Goal: Use online tool/utility: Utilize a website feature to perform a specific function

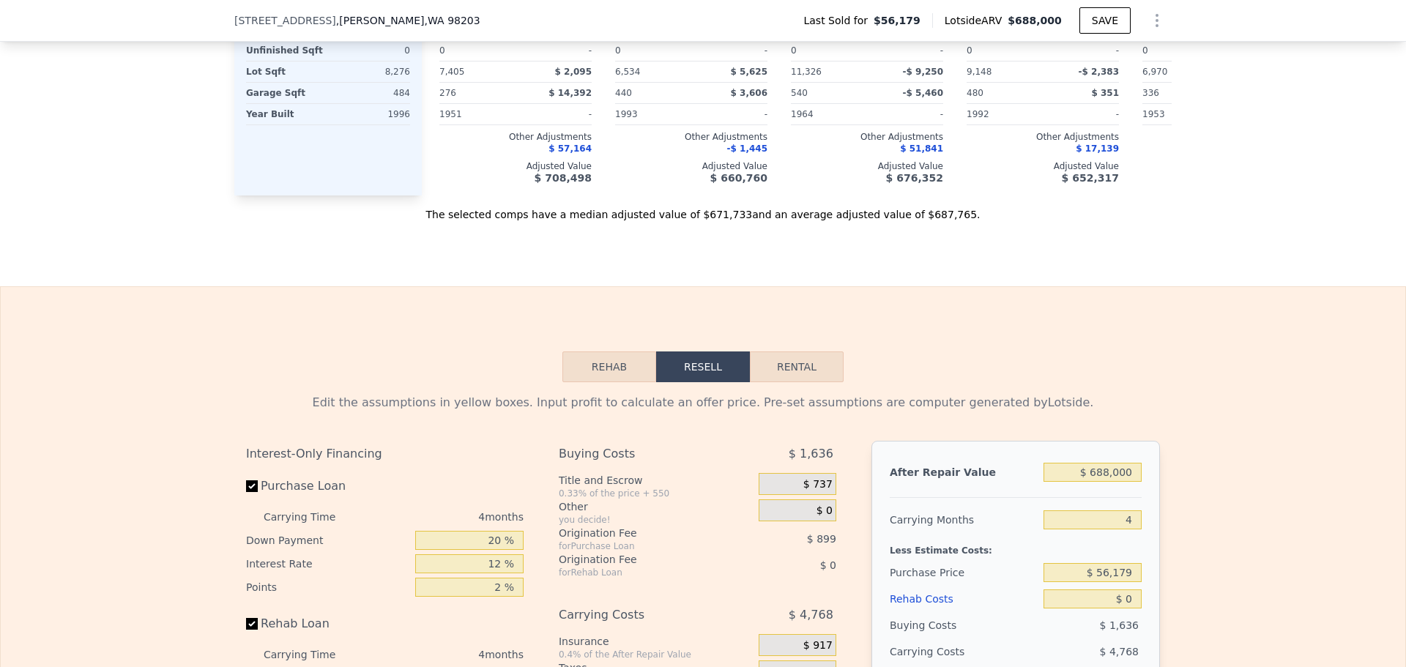
scroll to position [1899, 0]
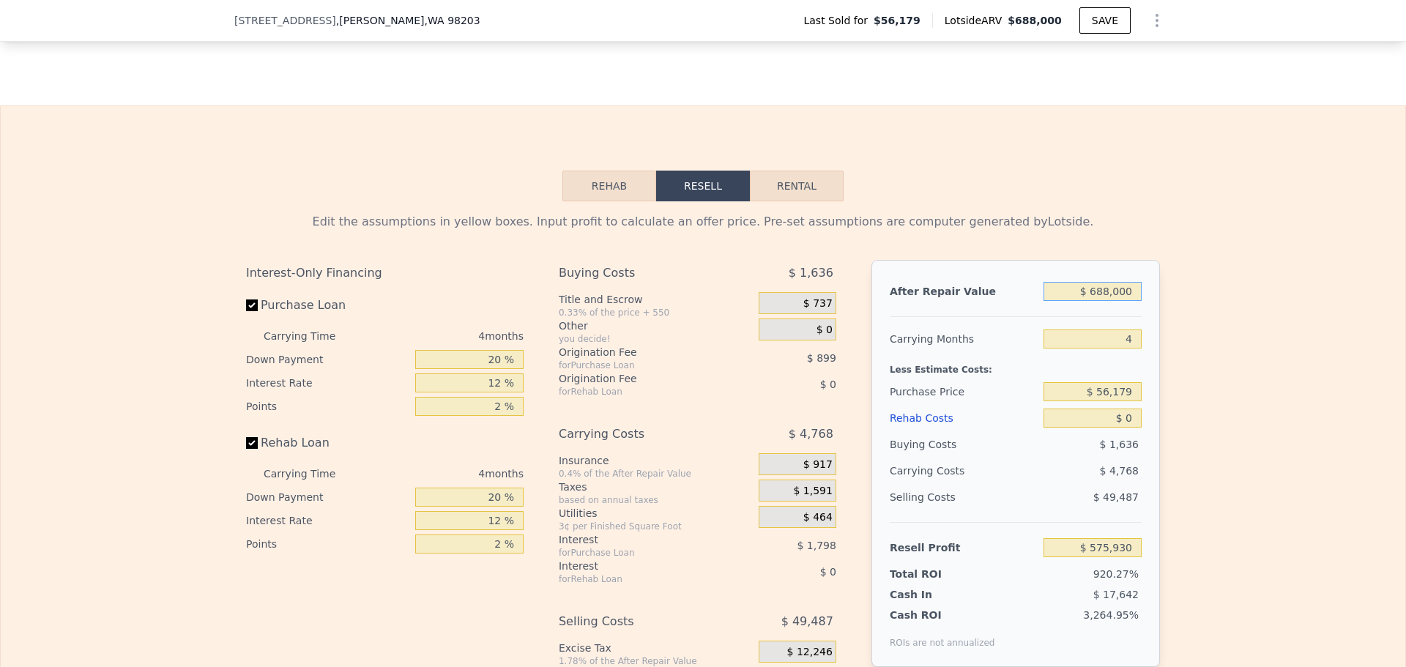
drag, startPoint x: 1135, startPoint y: 294, endPoint x: 991, endPoint y: 256, distance: 149.4
click at [991, 256] on div "Edit the assumptions in yellow boxes. Input profit to calculate an offer price.…" at bounding box center [703, 479] width 914 height 533
type input "$ 4"
type input "-$ 62,212"
type input "$ 450"
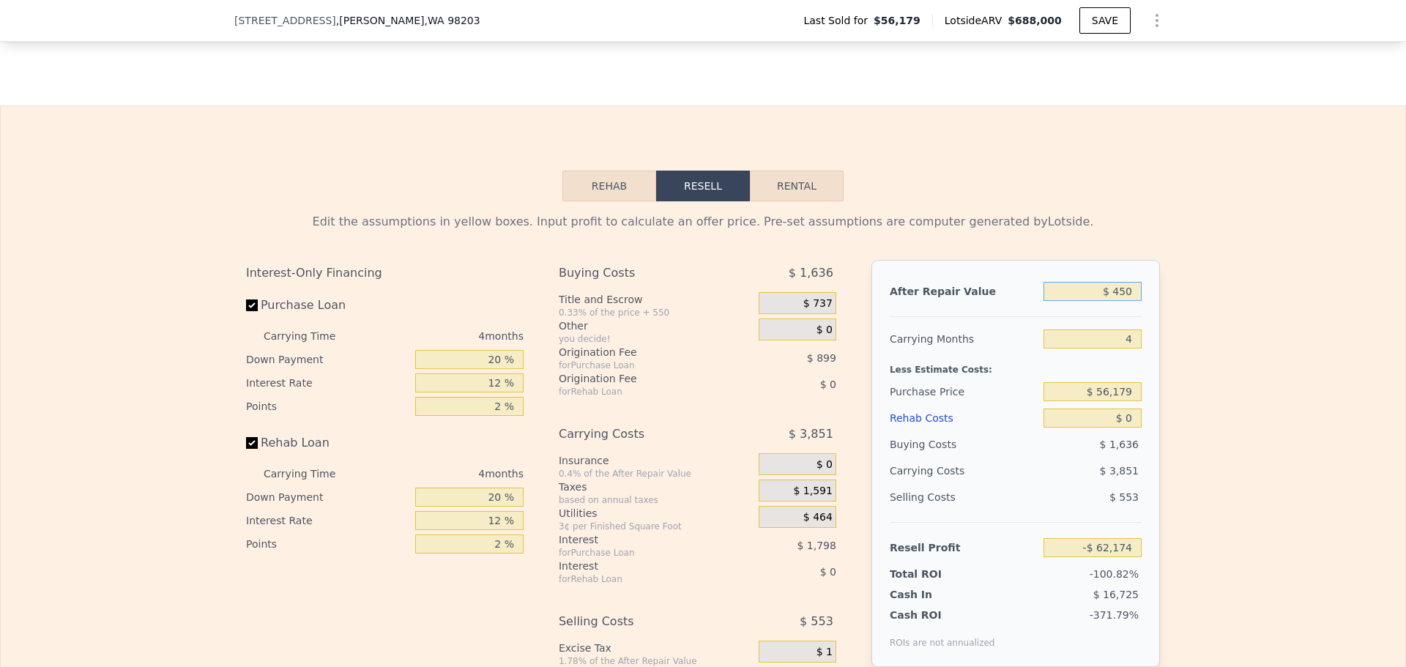
type input "-$ 61,798"
type input "$ 4,500"
type input "-$ 58,043"
type input "$ 45,000"
type input "-$ 20,477"
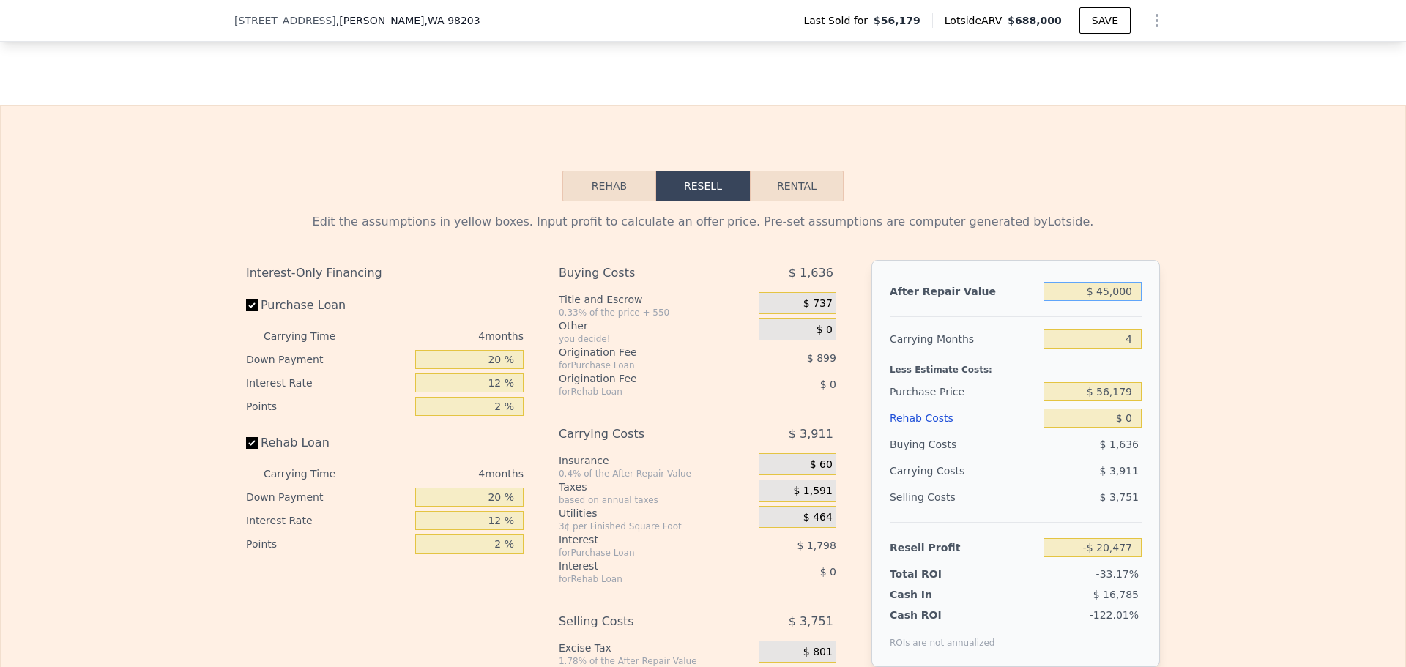
type input "$ 450,000"
type input "$ 355,175"
type input "$ 450,000"
drag, startPoint x: 1129, startPoint y: 348, endPoint x: 1057, endPoint y: 331, distance: 73.7
click at [1075, 337] on input "4" at bounding box center [1093, 339] width 98 height 19
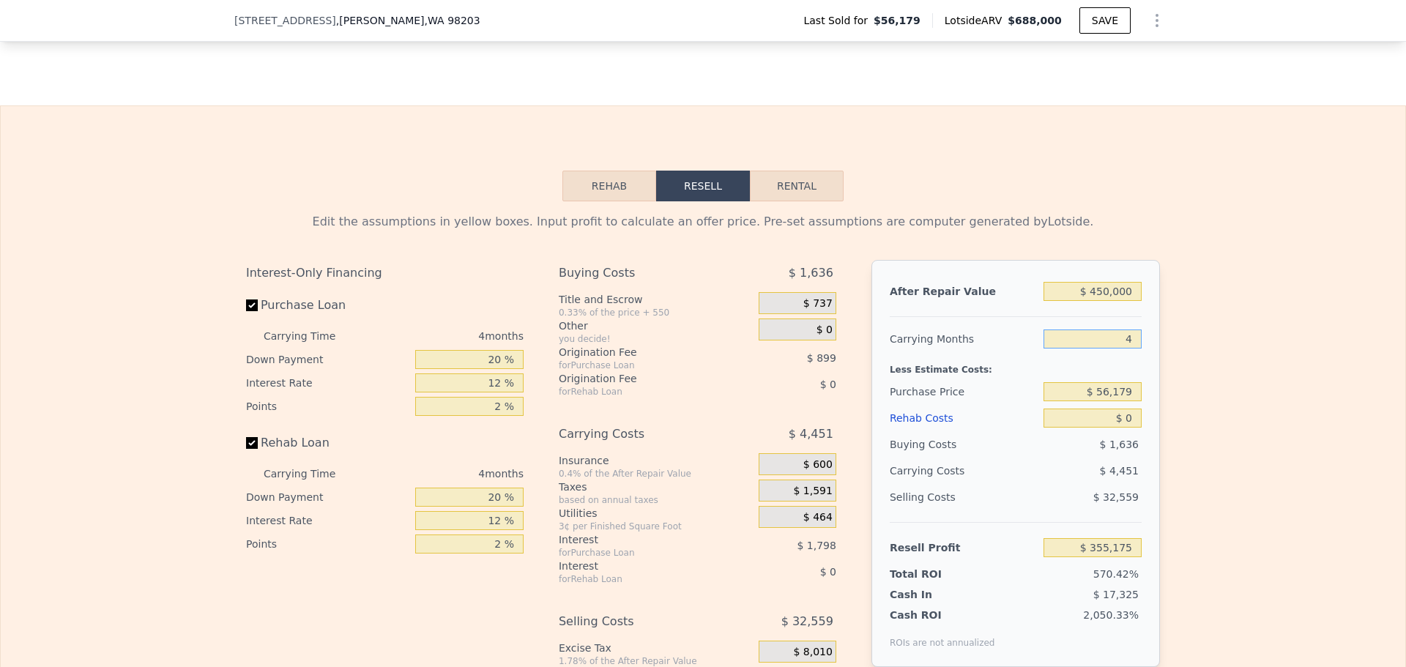
type input "1"
type input "$ 358,513"
type input "10"
type input "$ 348,499"
type input "100"
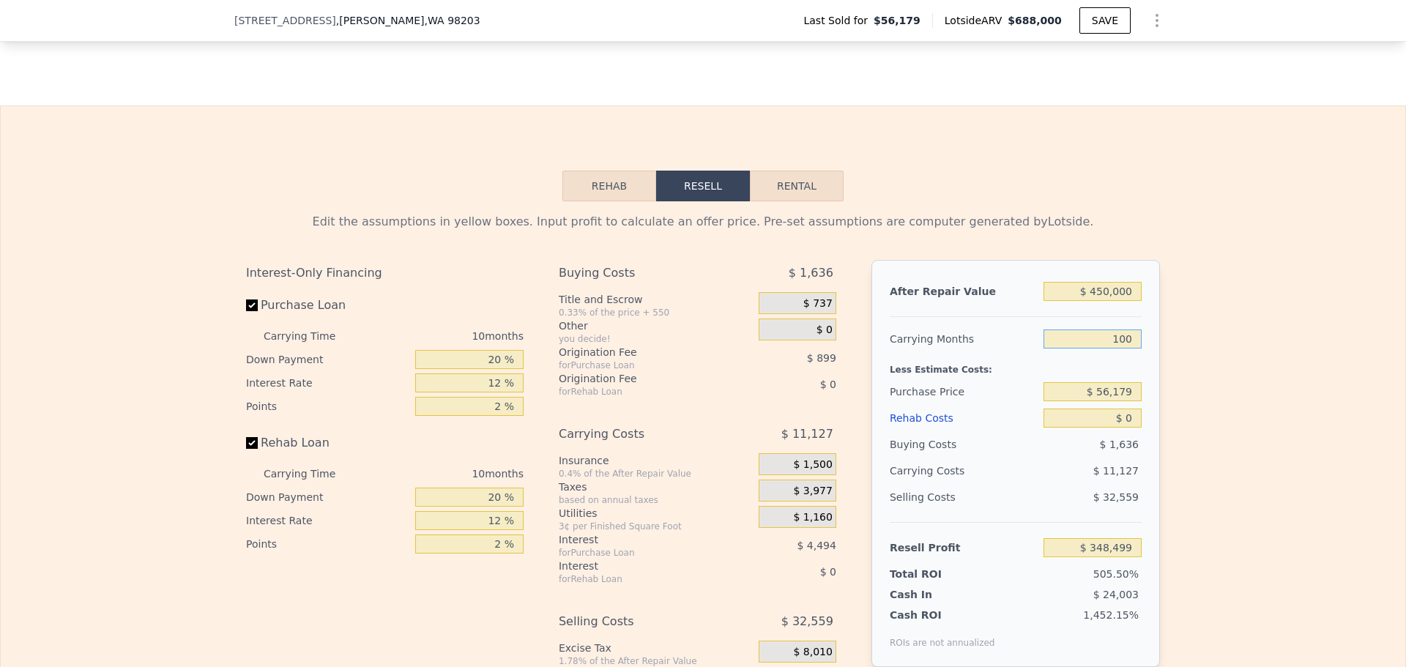
type input "$ 248,359"
type input "1000"
type input "-$ 753,041"
type input "10000"
type input "-$ 10,767,041"
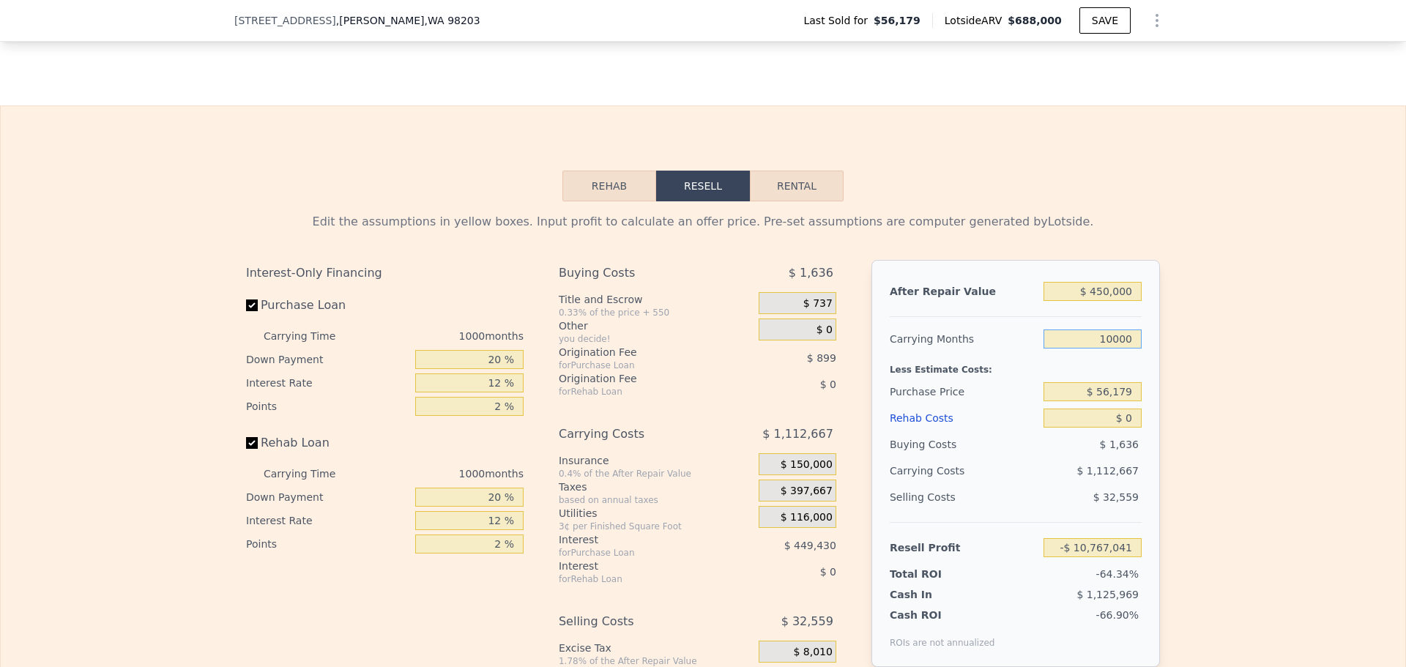
type input "100000"
type input "-$ 110,907,041"
click at [1116, 317] on div at bounding box center [1016, 311] width 252 height 12
click at [1121, 396] on input "$ 56,179" at bounding box center [1093, 391] width 98 height 19
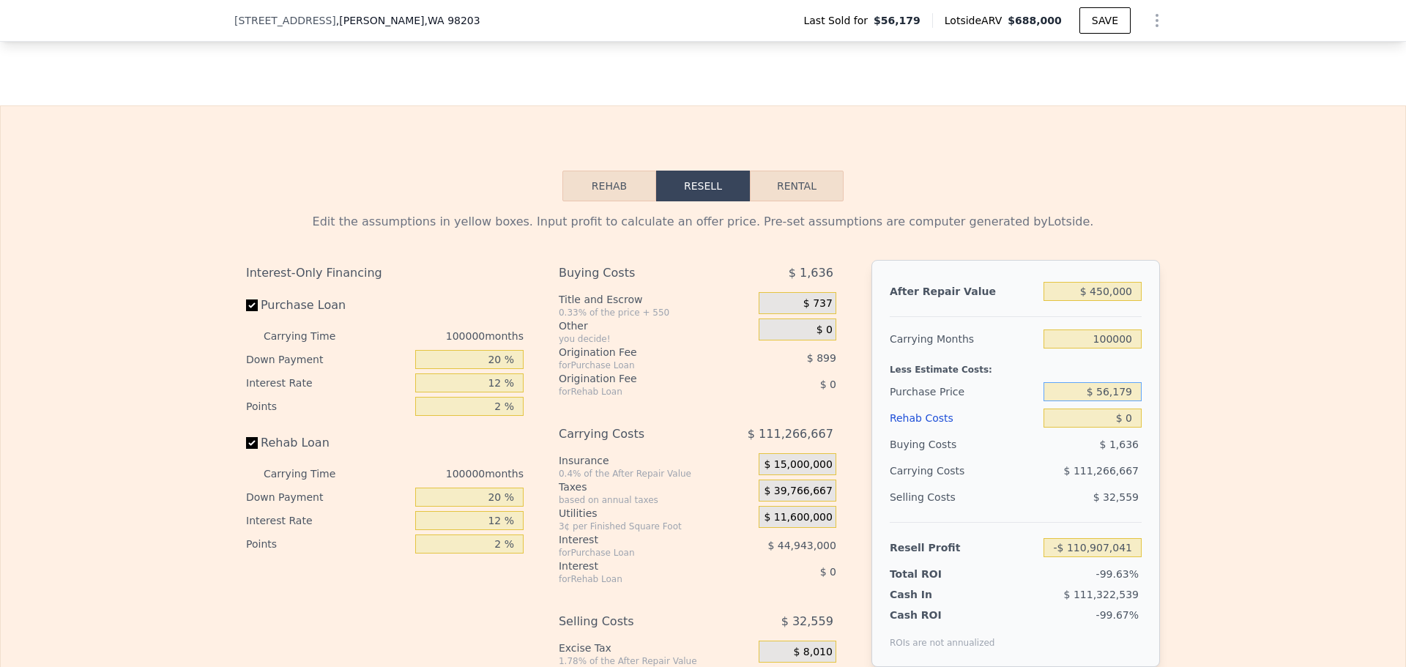
click at [1121, 396] on input "$ 56,179" at bounding box center [1093, 391] width 98 height 19
drag, startPoint x: 1132, startPoint y: 341, endPoint x: 1072, endPoint y: 335, distance: 60.3
click at [1073, 335] on div "100000" at bounding box center [1093, 339] width 98 height 26
type input "4"
type input "$ 355,175"
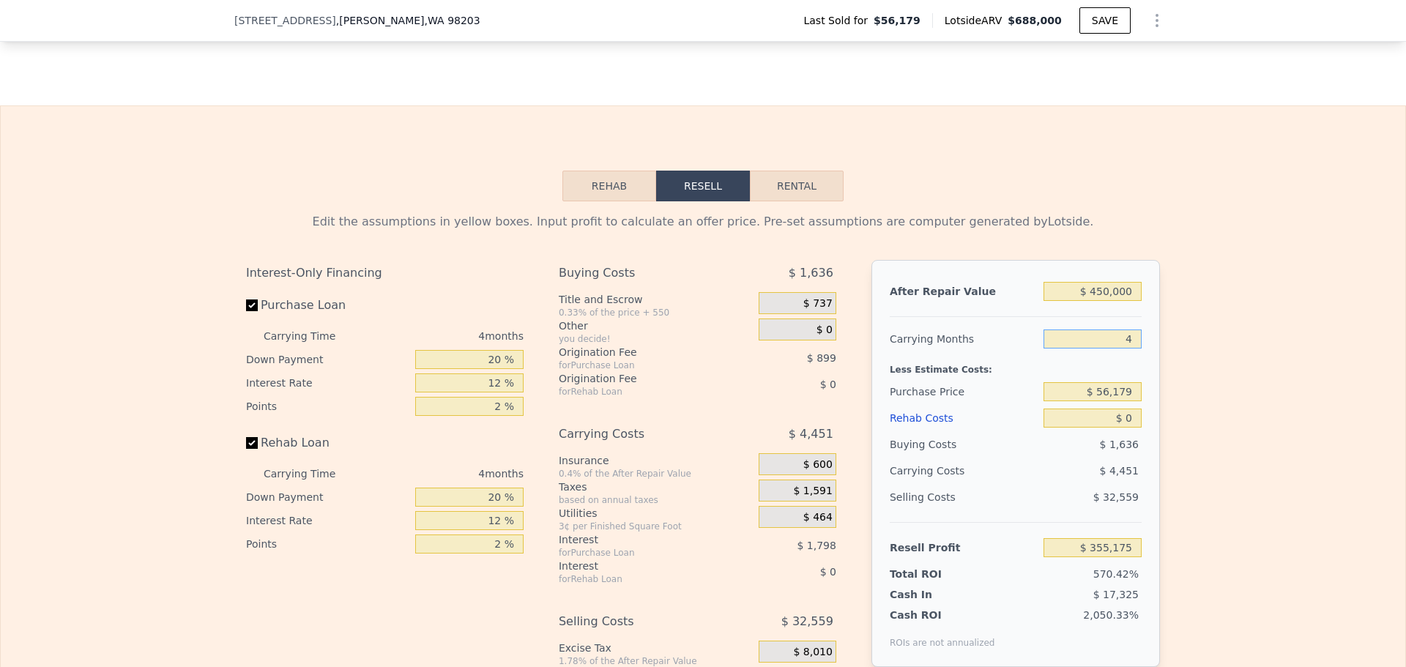
type input "4"
click at [1042, 371] on div "Less Estimate Costs:" at bounding box center [1016, 365] width 252 height 26
drag, startPoint x: 1124, startPoint y: 397, endPoint x: 1112, endPoint y: 395, distance: 12.6
click at [1051, 388] on div "$ 56,179" at bounding box center [1093, 392] width 98 height 26
type input "$ 450,000"
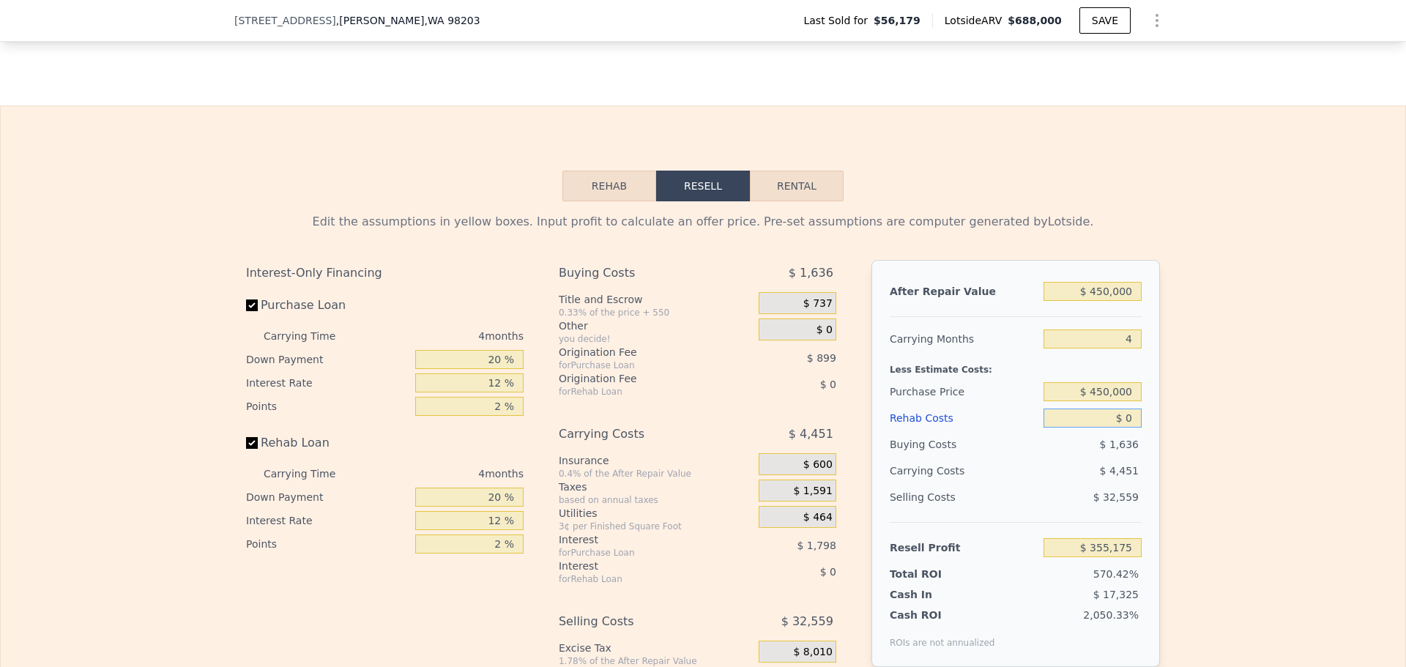
type input "-$ 58,863"
click at [1119, 425] on input "$ 0" at bounding box center [1093, 418] width 98 height 19
click at [1127, 420] on input "$ 0" at bounding box center [1093, 418] width 98 height 19
type input "$ 1"
type input "-$ 58,864"
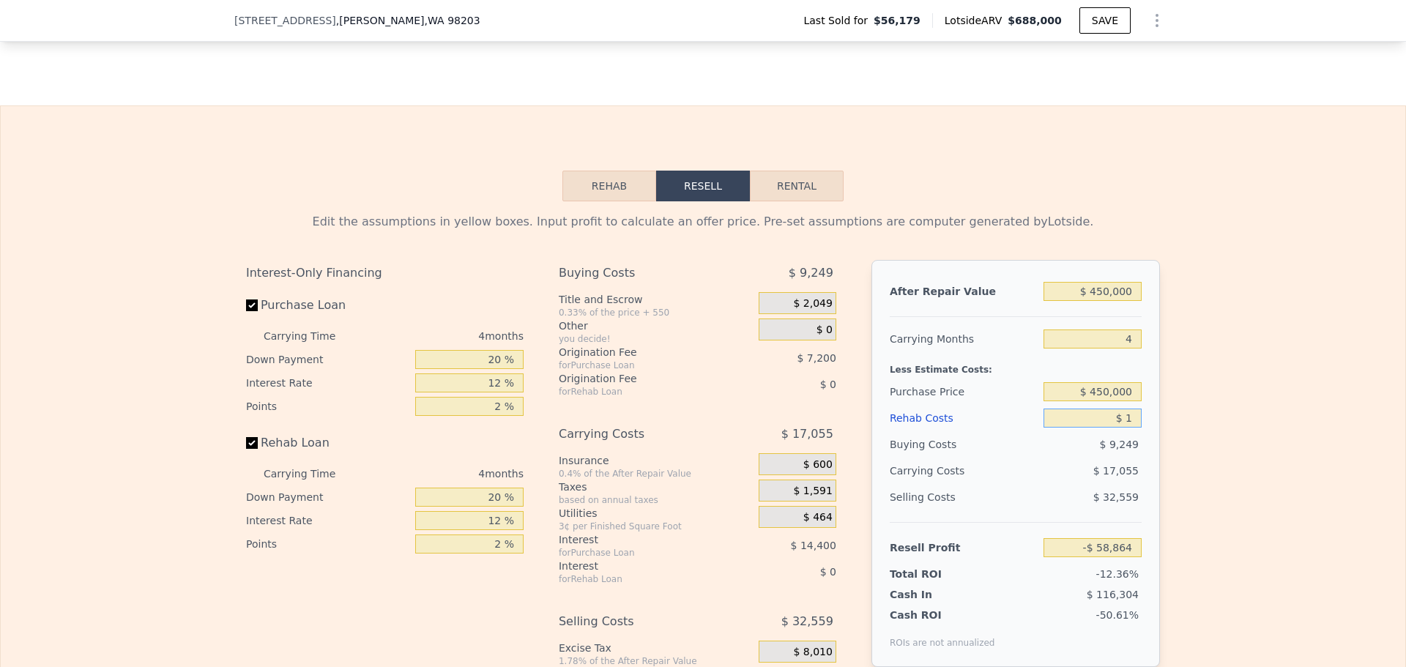
type input "$ 10"
type input "-$ 58,873"
type input "$ 100"
type input "-$ 58,969"
type input "$ 1,000"
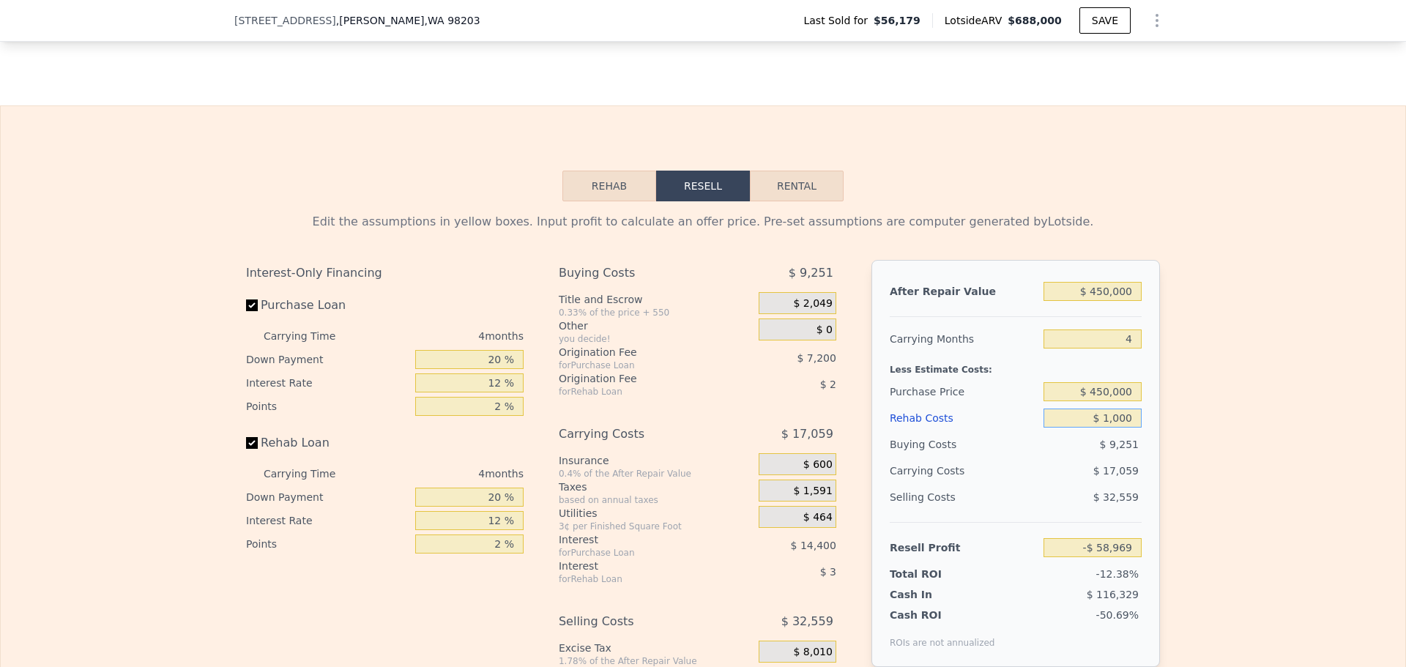
type input "-$ 59,911"
type input "$ 100,000"
type input "-$ 163,663"
type input "$ 100,000"
drag, startPoint x: 1131, startPoint y: 294, endPoint x: 926, endPoint y: 248, distance: 210.2
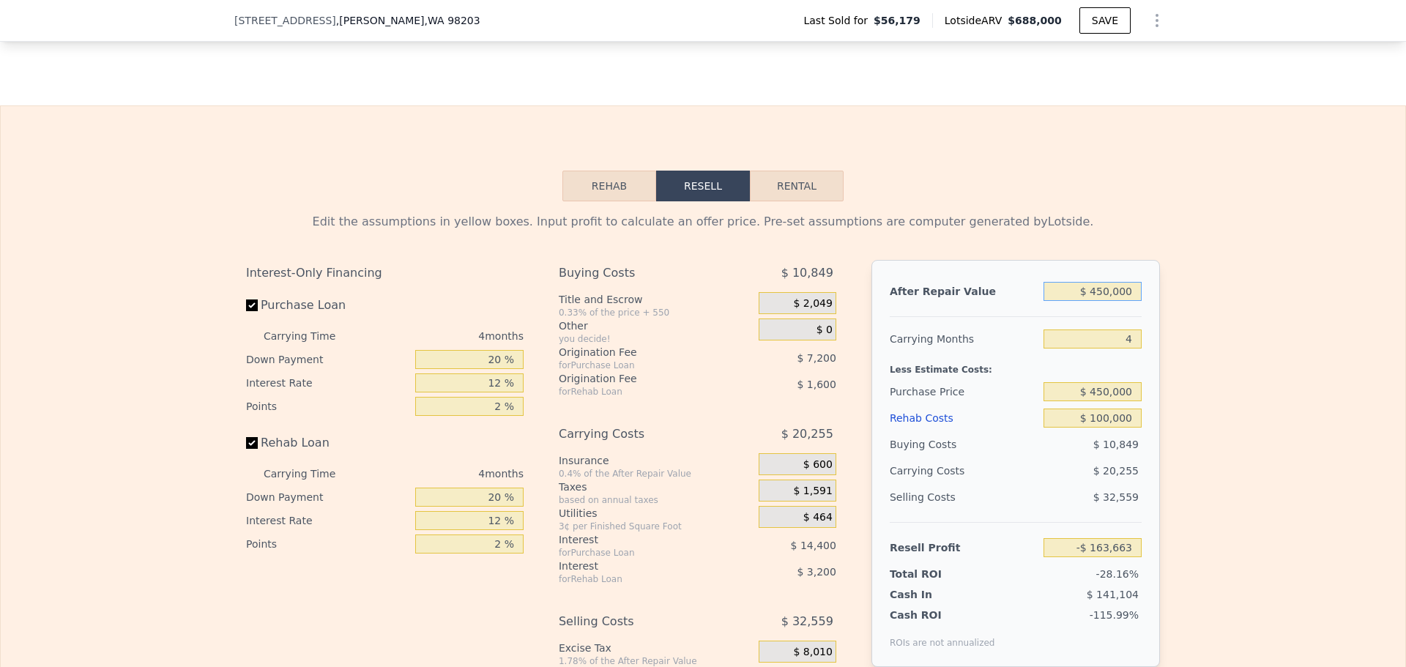
click at [933, 251] on div "Edit the assumptions in yellow boxes. Input profit to calculate an offer price.…" at bounding box center [703, 479] width 914 height 533
type input "$ 6"
type input "-$ 581,048"
type input "$ 650"
type input "-$ 580,451"
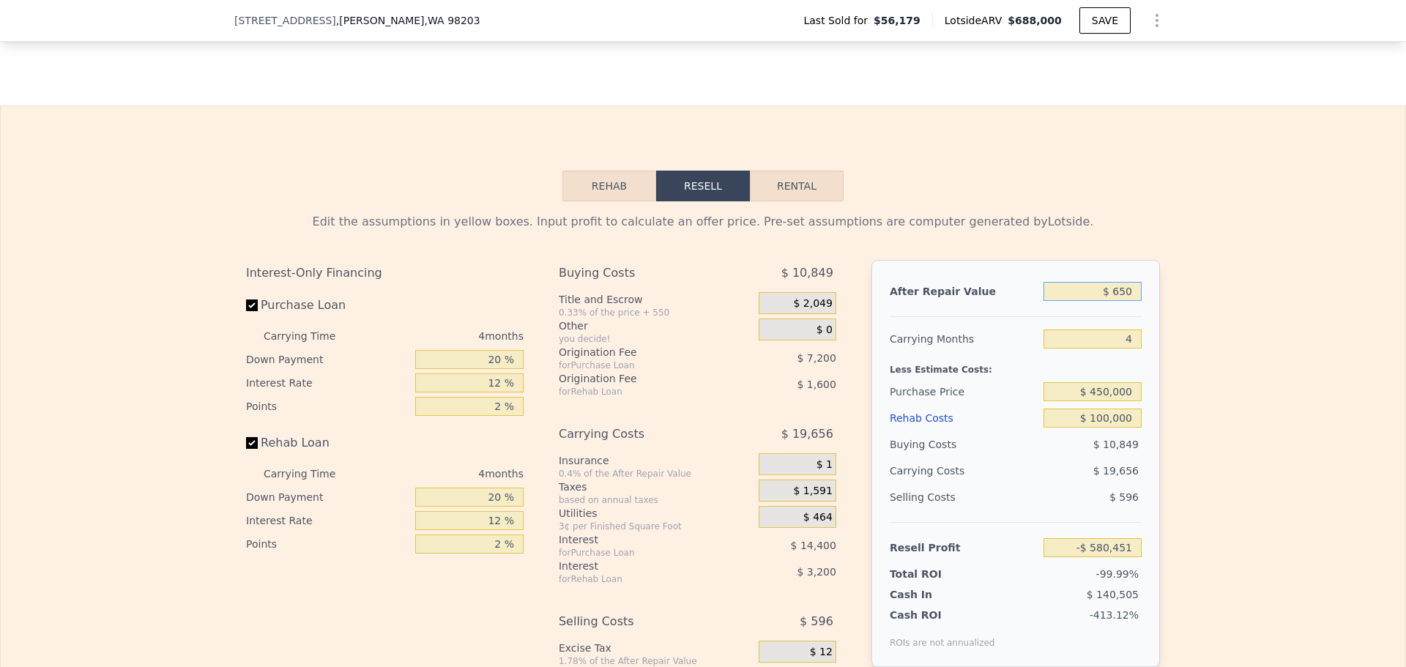
type input "$ 6,500"
type input "-$ 575,027"
type input "$ 65,000"
type input "-$ 520,764"
type input "$ 650,000"
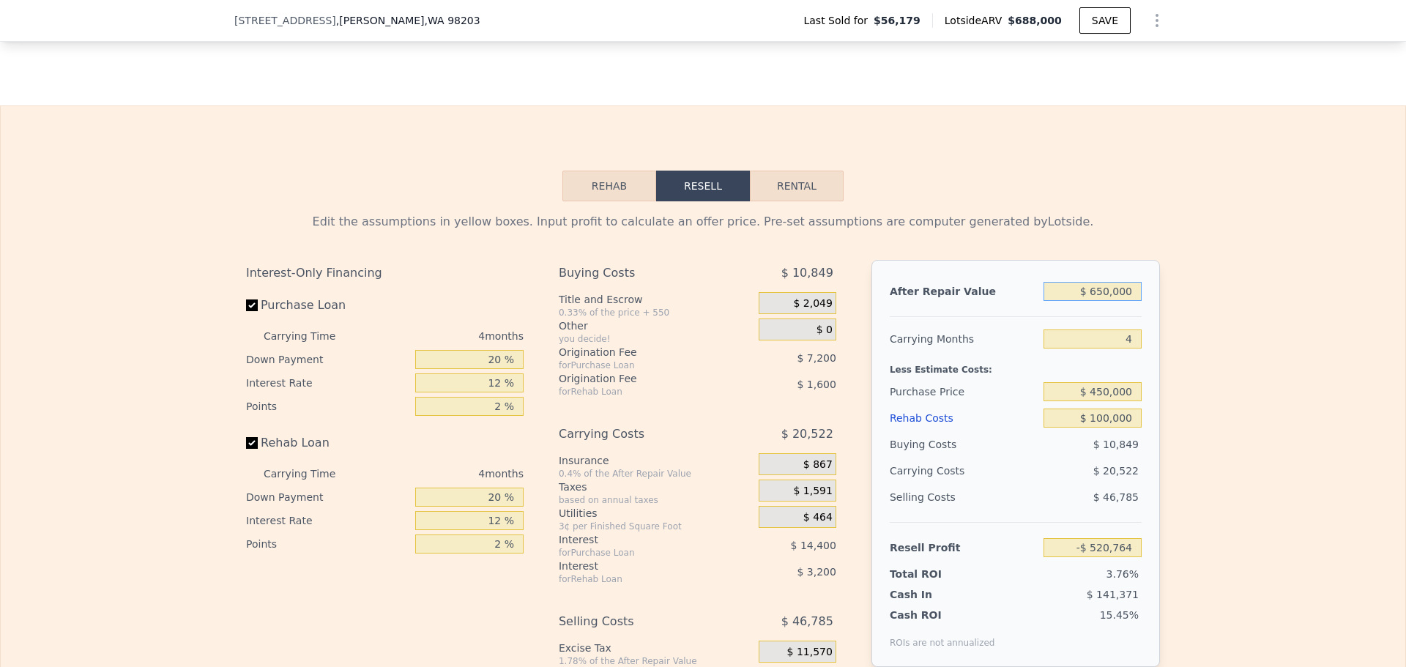
type input "$ 21,844"
type input "$ 650,000"
click at [1283, 523] on div "Edit the assumptions in yellow boxes. Input profit to calculate an offer price.…" at bounding box center [703, 473] width 1405 height 545
drag, startPoint x: 1035, startPoint y: 384, endPoint x: 1017, endPoint y: 381, distance: 18.5
click at [1017, 381] on div "After Repair Value $ 650,000 Carrying Months 4 Less Estimate Costs: Purchase Pr…" at bounding box center [1016, 463] width 289 height 407
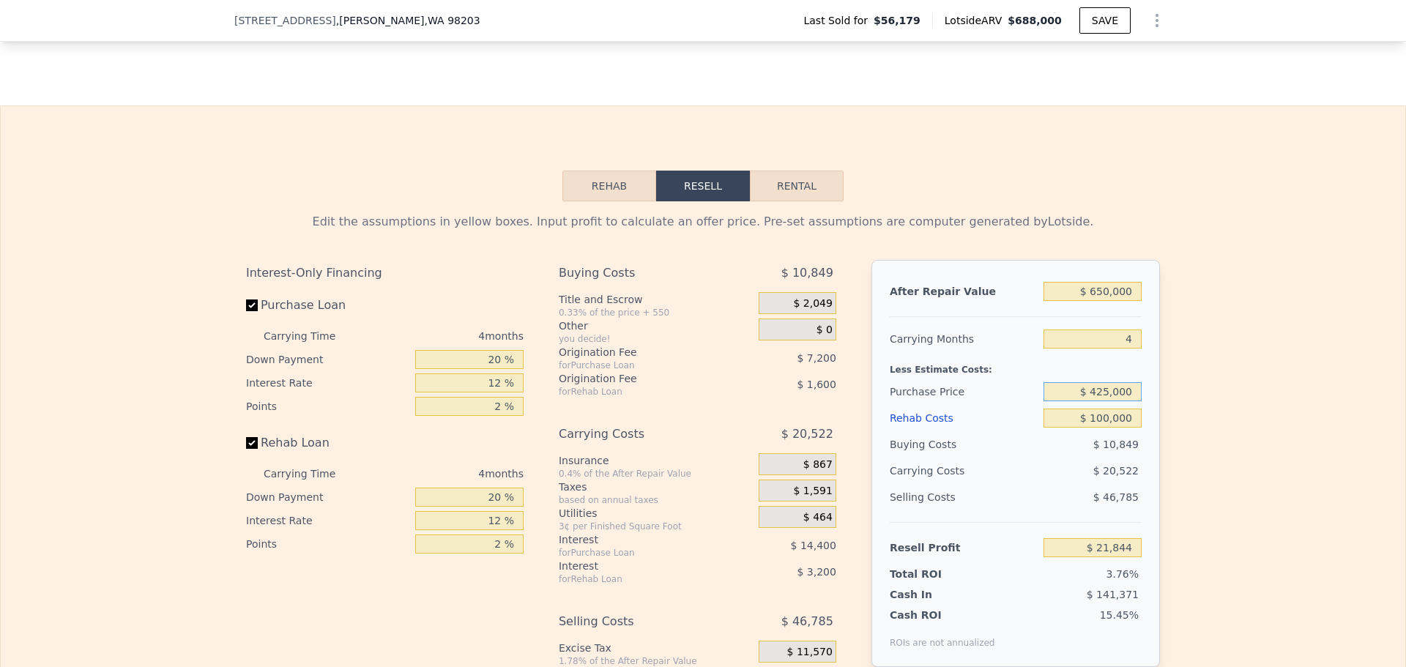
type input "$ 425,000"
type input "$ 48,128"
click at [1011, 367] on div "Less Estimate Costs:" at bounding box center [1016, 365] width 252 height 26
drag, startPoint x: 502, startPoint y: 389, endPoint x: 462, endPoint y: 382, distance: 40.1
click at [462, 382] on input "12 %" at bounding box center [469, 383] width 108 height 19
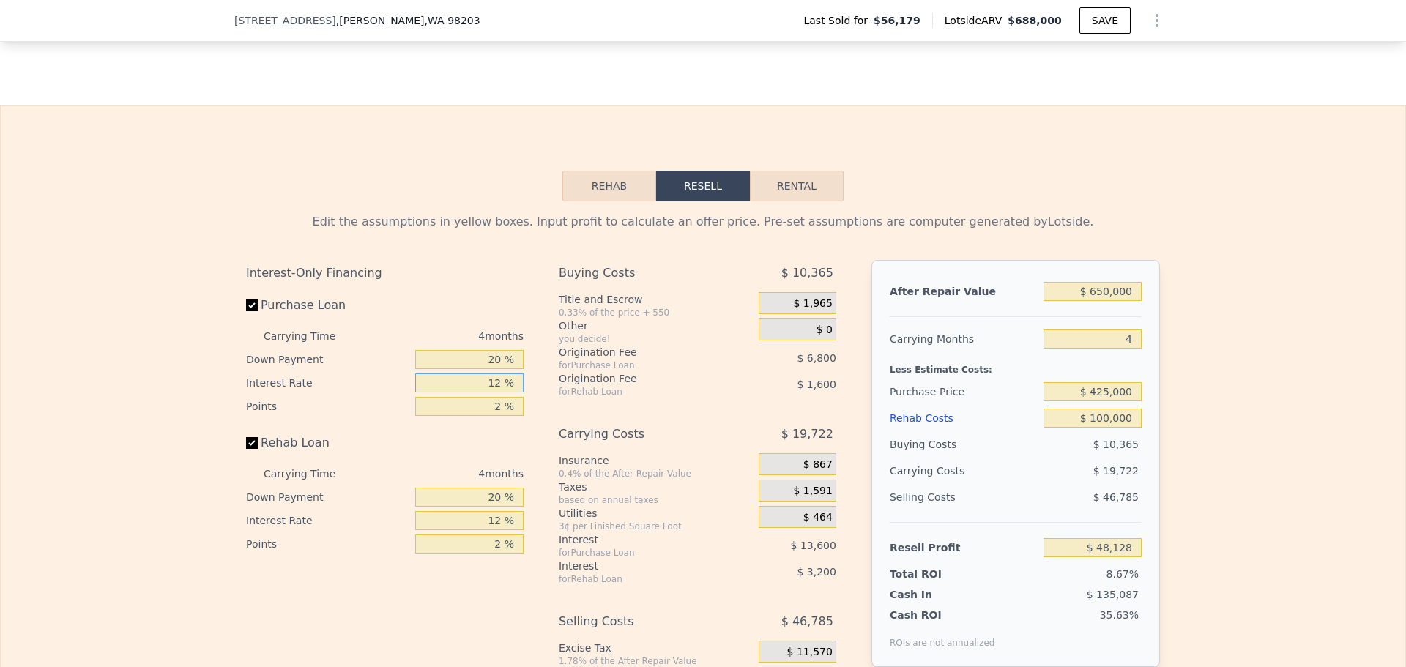
type input "1 %"
type input "$ 60,596"
type input "10 %"
type input "$ 50,396"
type input "10 %"
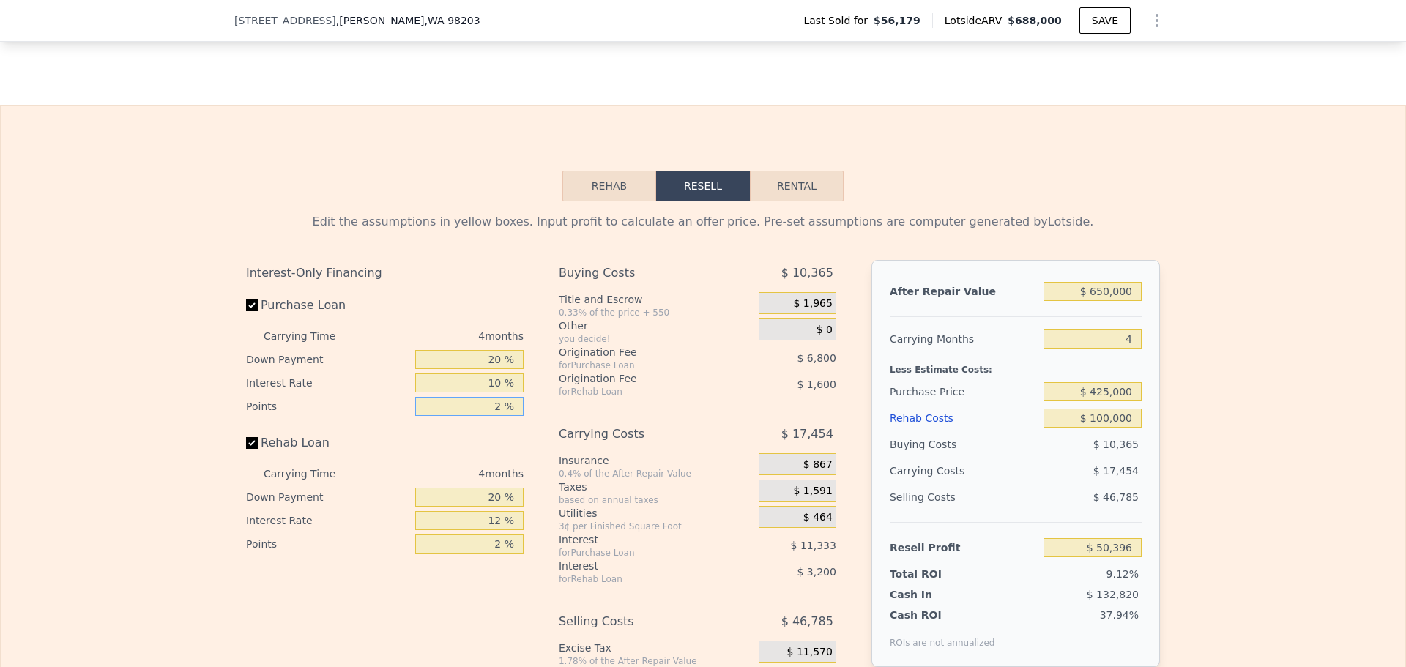
click at [499, 409] on input "2 %" at bounding box center [469, 406] width 108 height 19
type input "1 %"
type input "$ 53,796"
type input "1 %"
click at [492, 524] on input "12 %" at bounding box center [469, 520] width 108 height 19
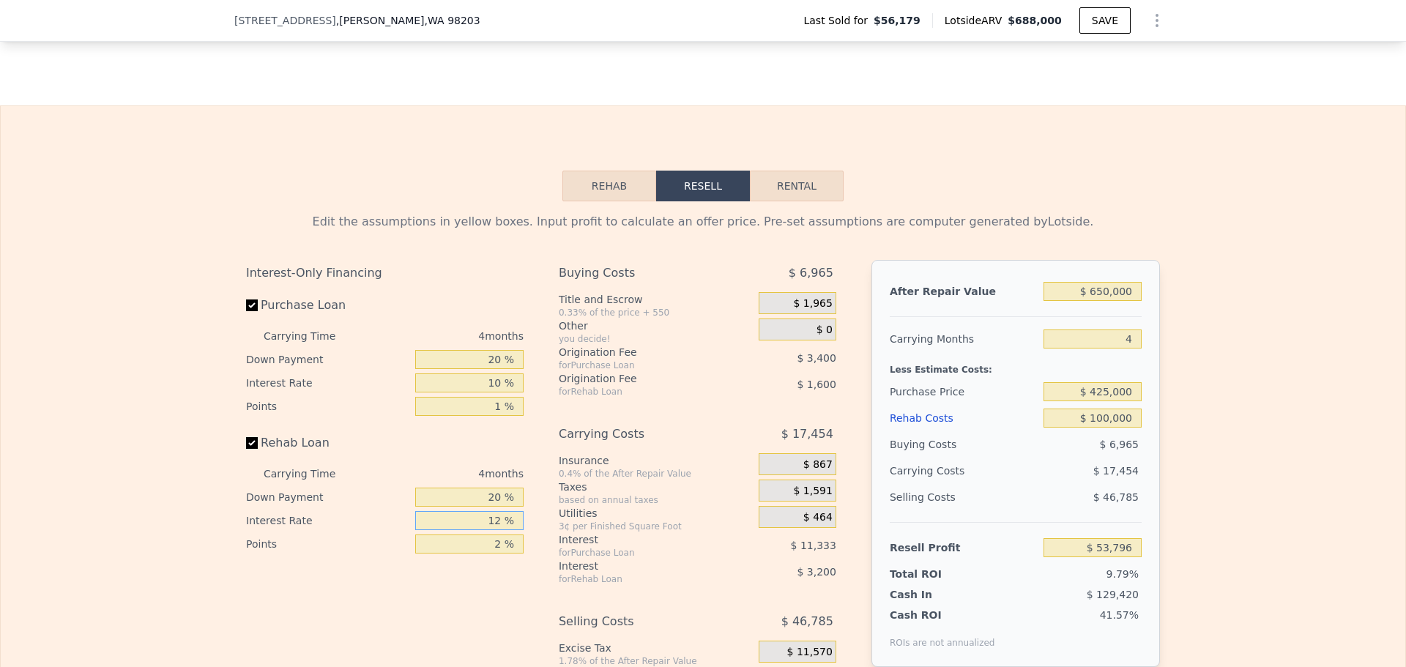
click at [501, 524] on input "12 %" at bounding box center [469, 520] width 108 height 19
type input "1 %"
type input "$ 56,728"
type input "10 %"
type input "$ 54,328"
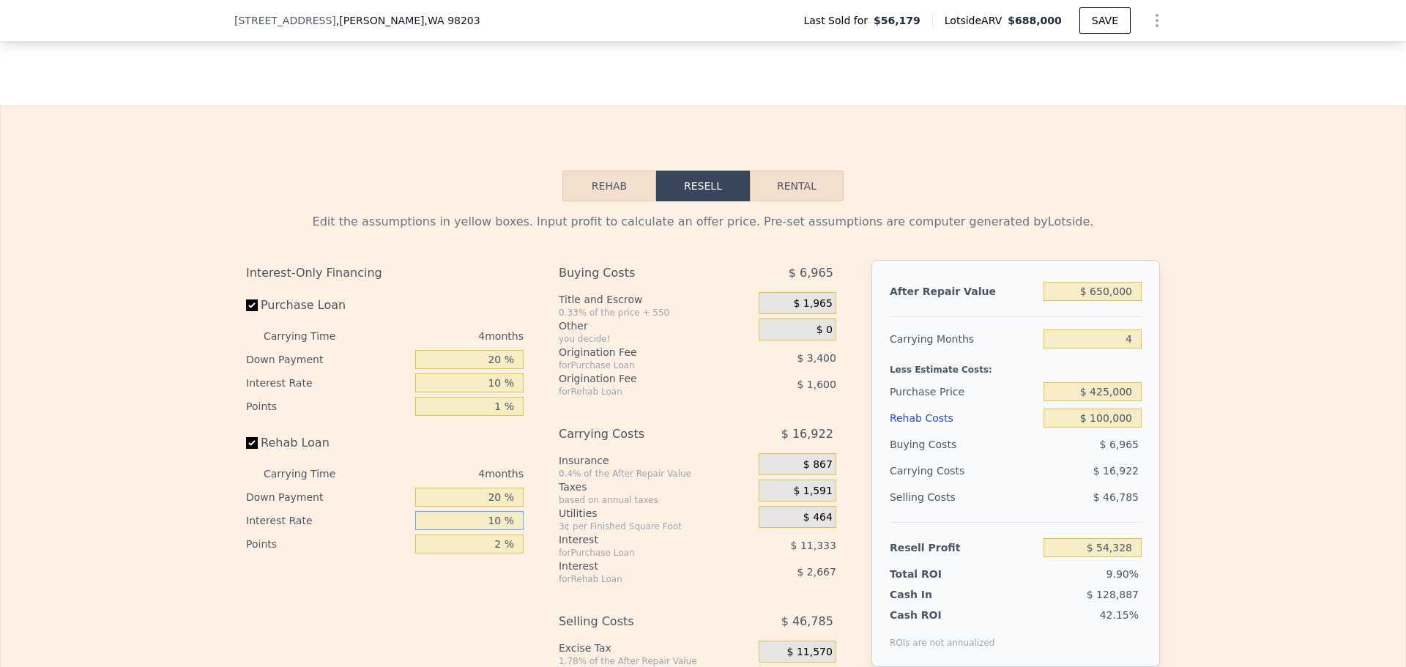
type input "10 %"
click at [498, 552] on input "2 %" at bounding box center [469, 544] width 108 height 19
type input "1 %"
type input "$ 55,128"
type input "1 %"
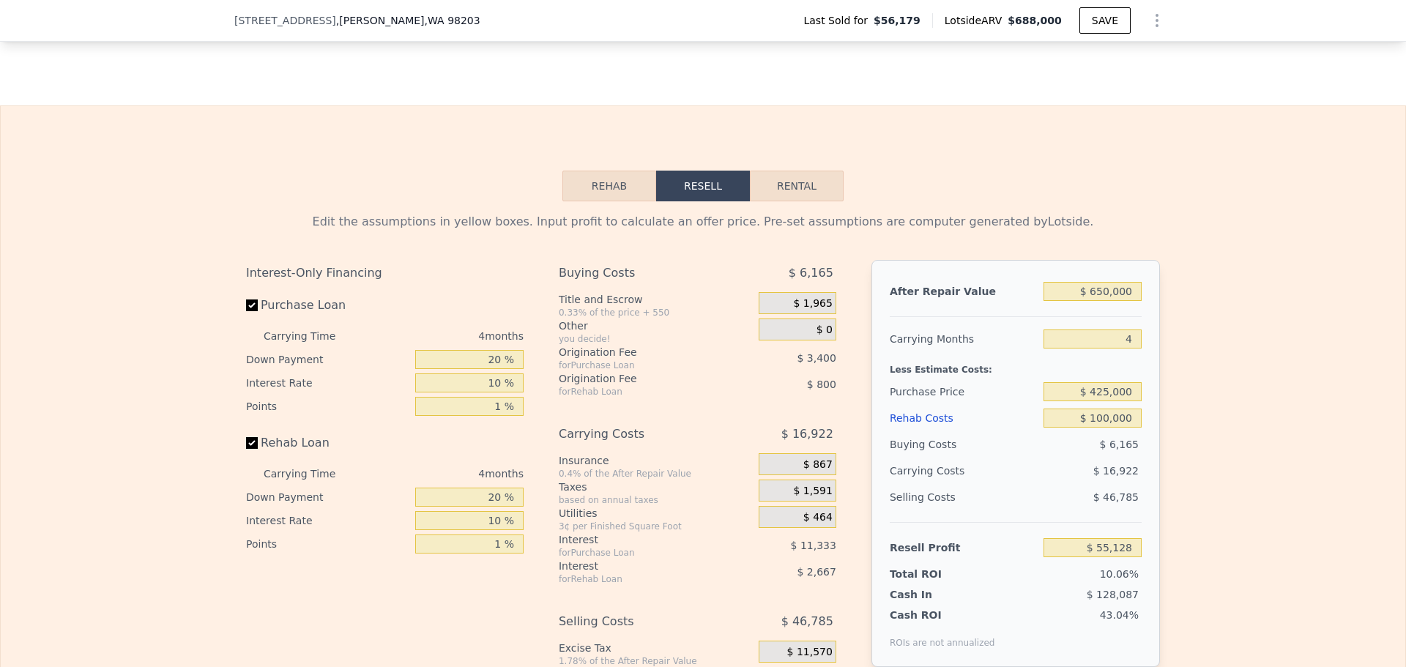
click at [690, 438] on div "Carrying Costs" at bounding box center [640, 434] width 163 height 26
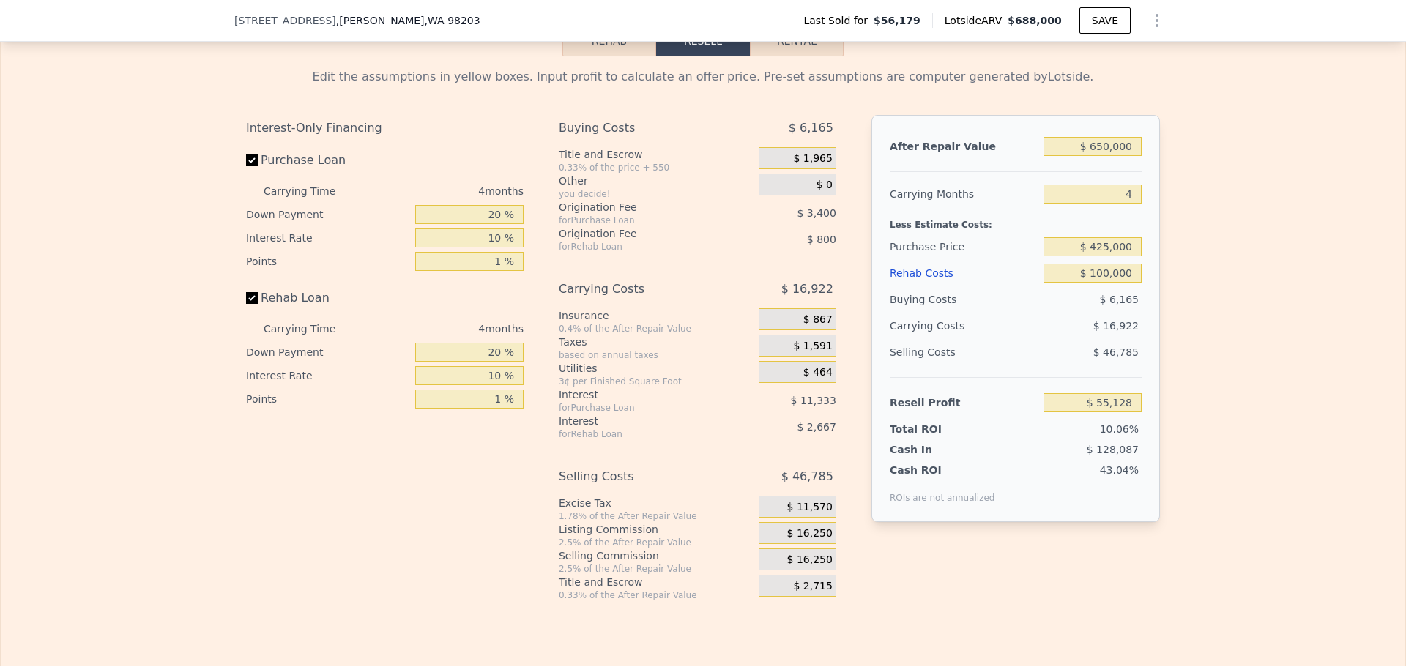
scroll to position [2046, 0]
type input "$ 688,000"
type input "$ 0"
type input "$ 575,930"
click at [1128, 281] on input "$ 0" at bounding box center [1093, 271] width 98 height 19
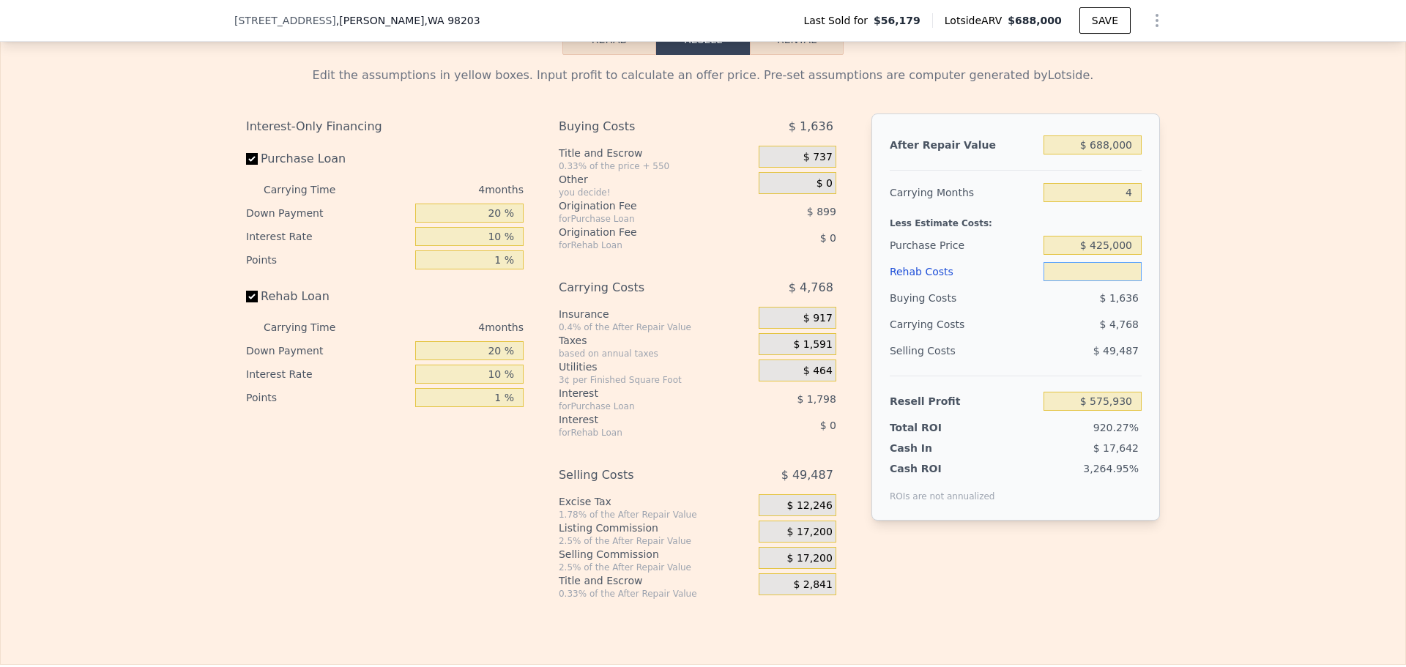
type input "$ 1"
type input "$ 575,929"
type input "$ 10"
type input "$ 575,920"
type input "$ 100"
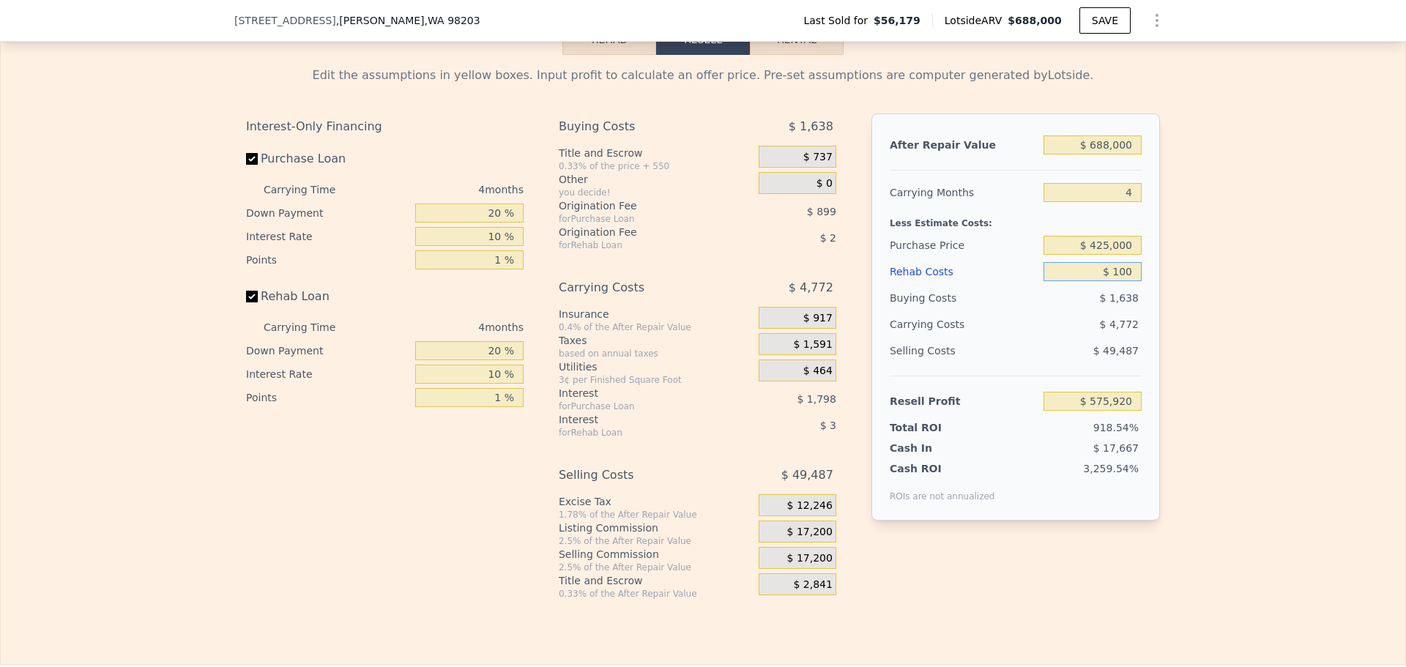
type input "$ 575,824"
type input "$ 1,000"
type input "$ 574,882"
type input "$ 10,000"
type input "$ 565,450"
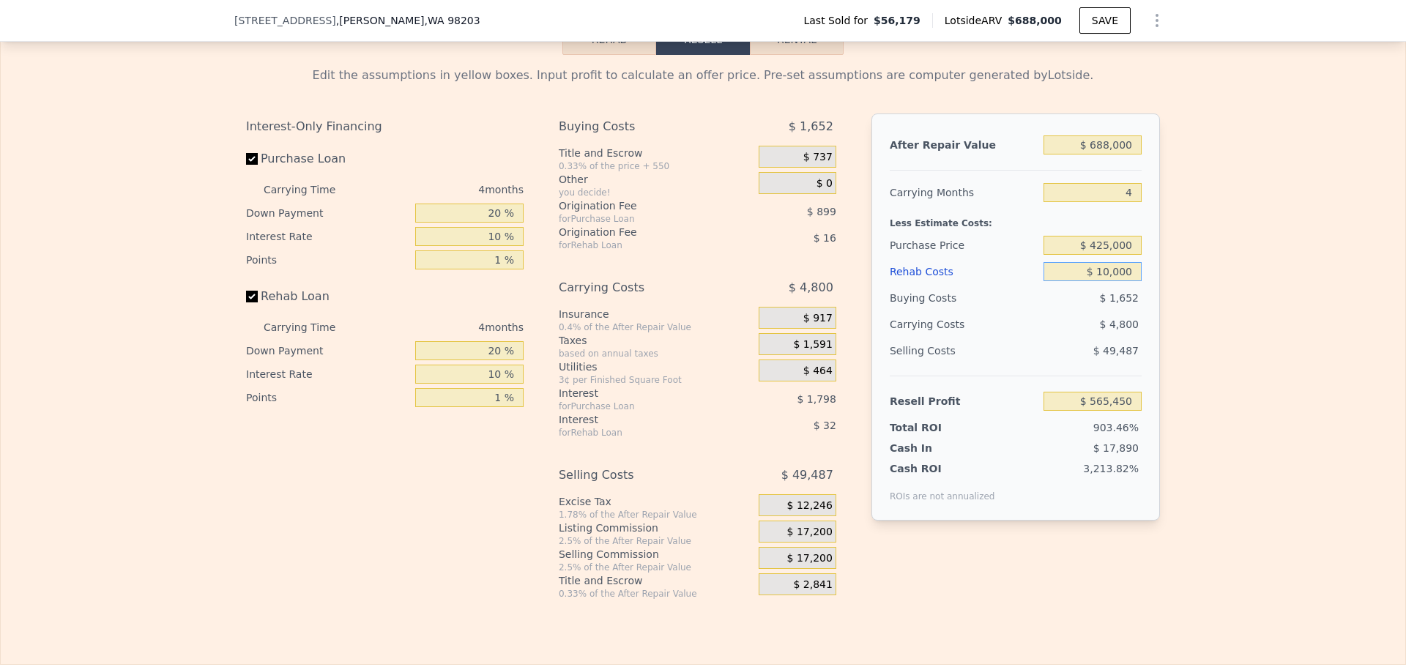
type input "$ 100,000"
type input "$ 471,130"
type input "$ 100,000"
click at [1028, 346] on div "Selling Costs" at bounding box center [964, 351] width 148 height 26
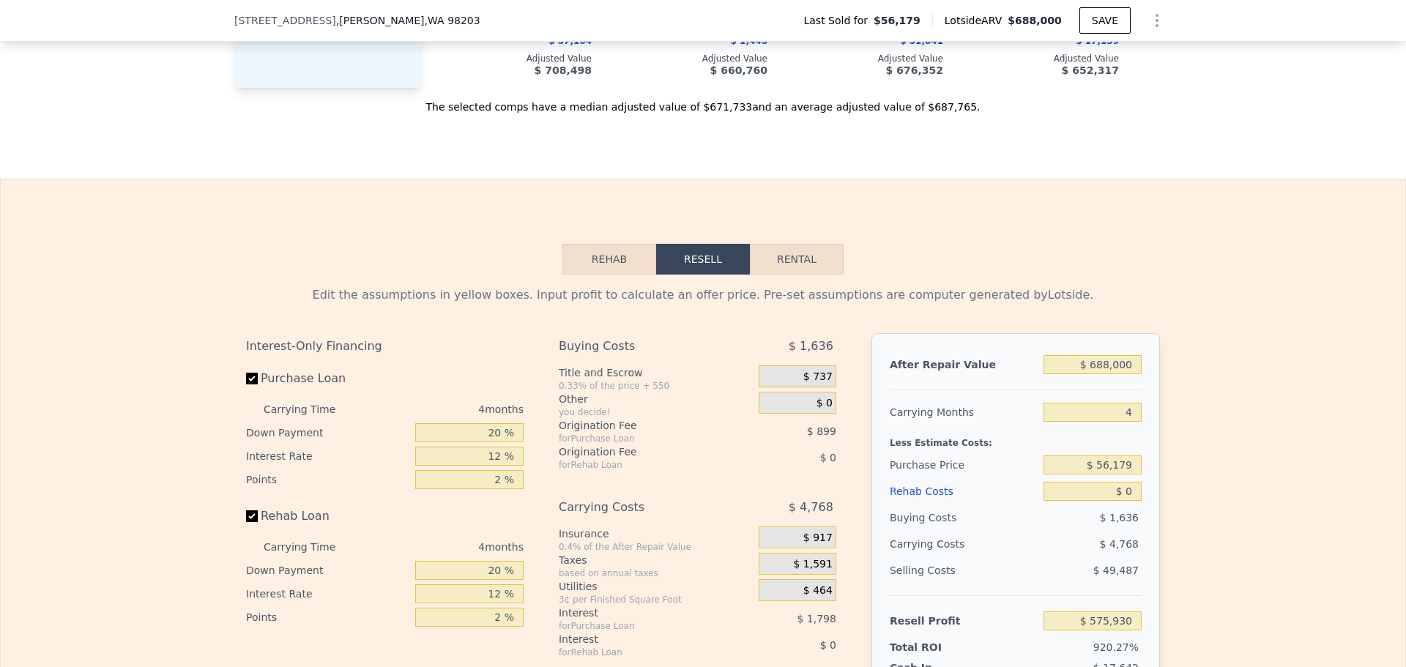
scroll to position [2046, 0]
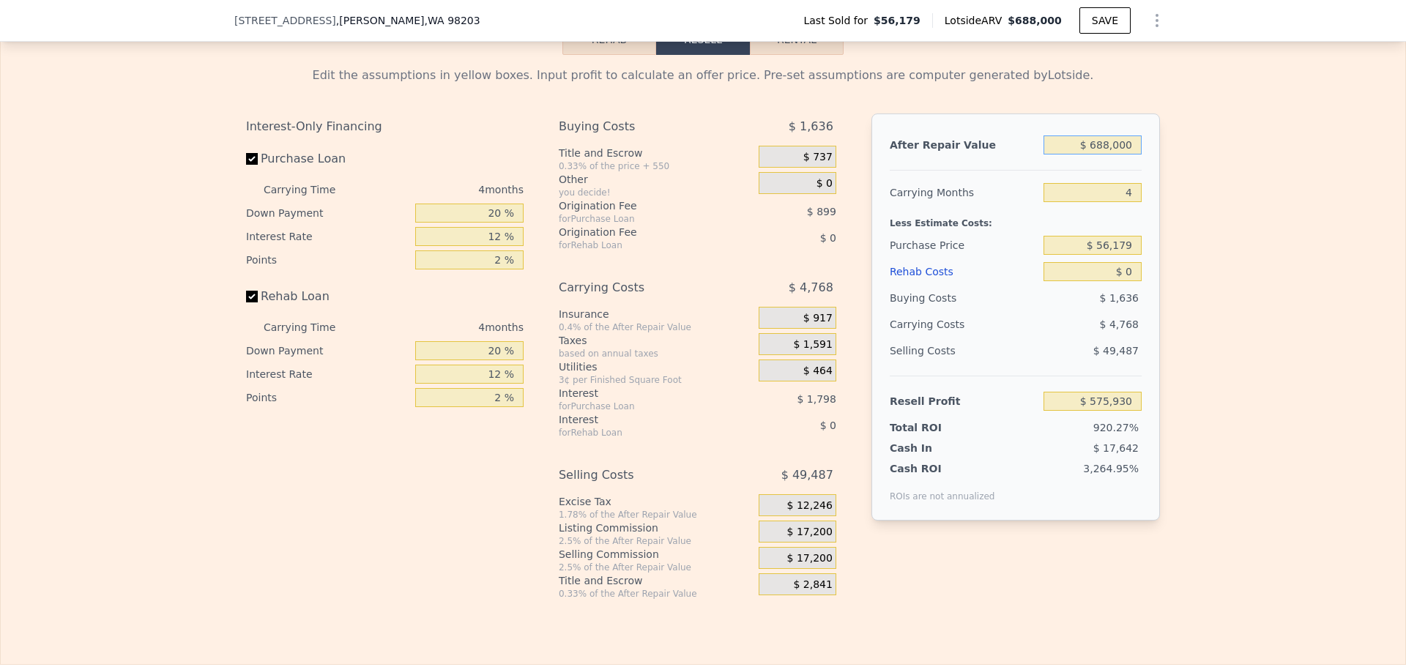
drag, startPoint x: 1128, startPoint y: 152, endPoint x: 1074, endPoint y: 158, distance: 54.6
click at [1077, 155] on input "$ 688,000" at bounding box center [1093, 145] width 98 height 19
type input "$ 6"
type input "-$ 62,210"
type input "$ 67"
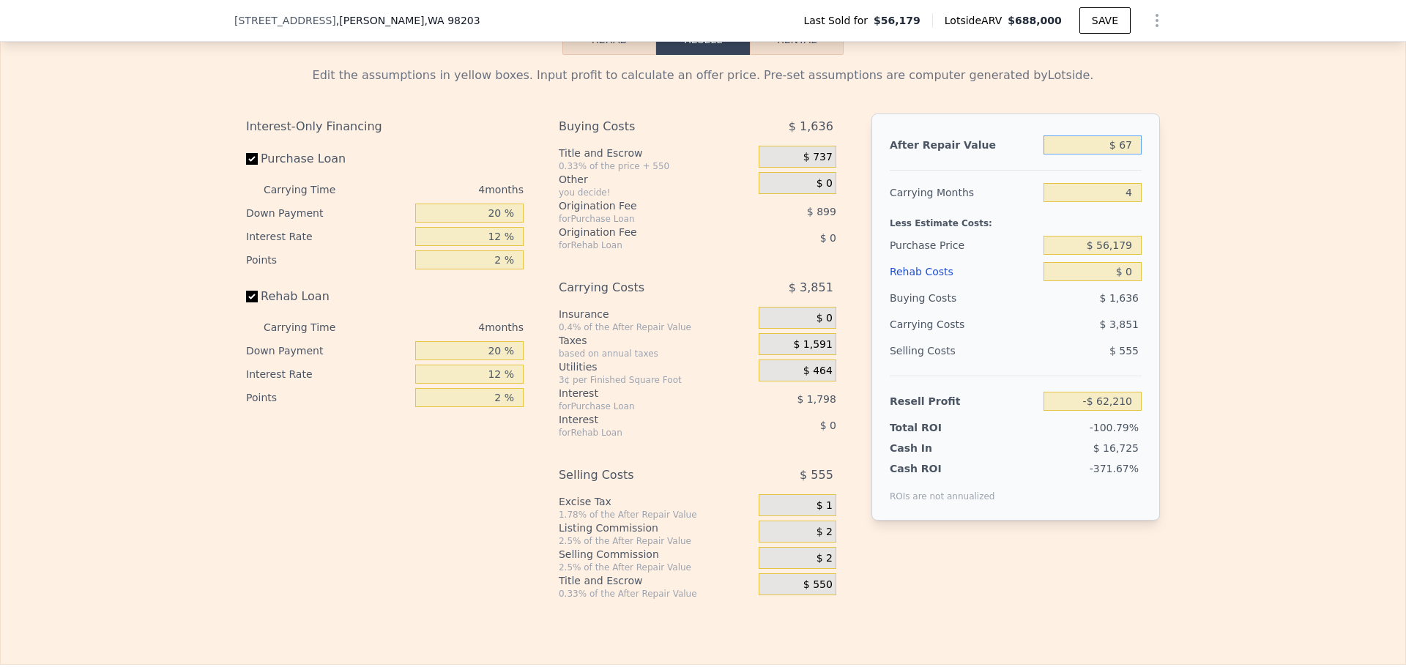
type input "-$ 62,154"
type input "$ 675"
type input "-$ 61,590"
type input "$ 6,750"
type input "-$ 55,955"
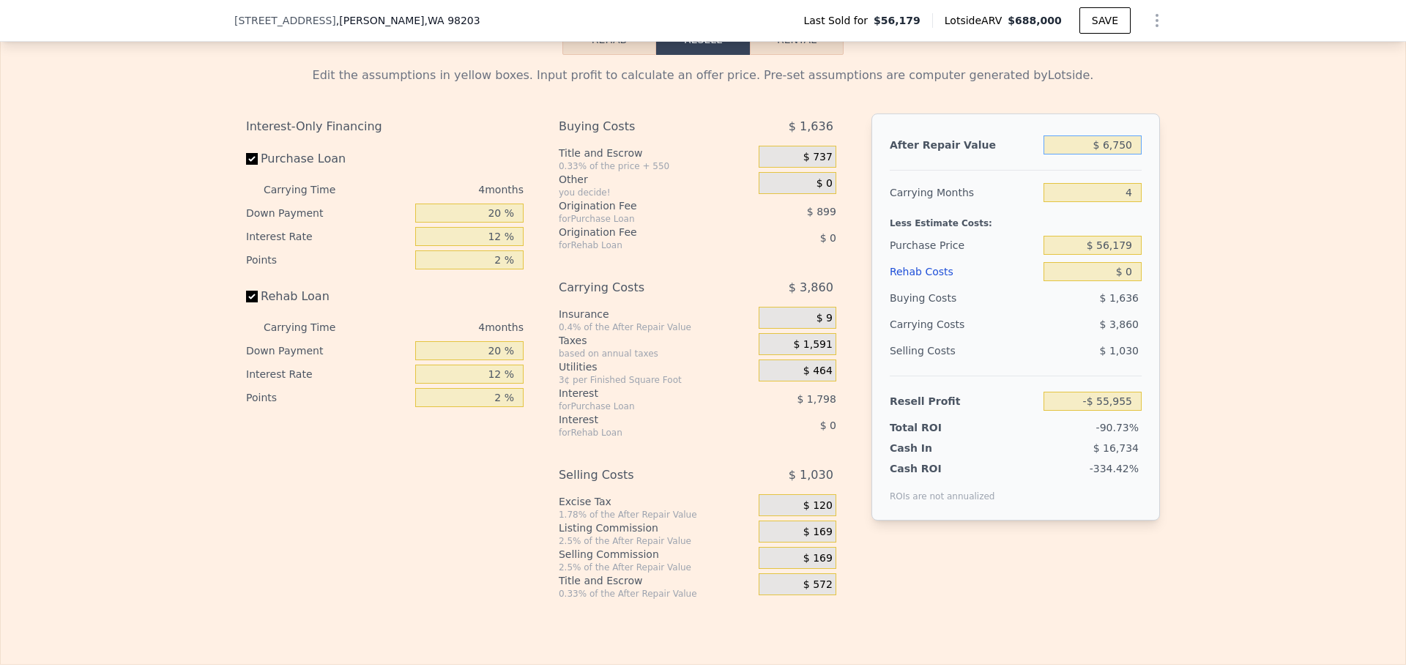
type input "$ 67,500"
type input "$ 391"
type input "$ 675,000"
type input "$ 563,871"
type input "$ 675,000"
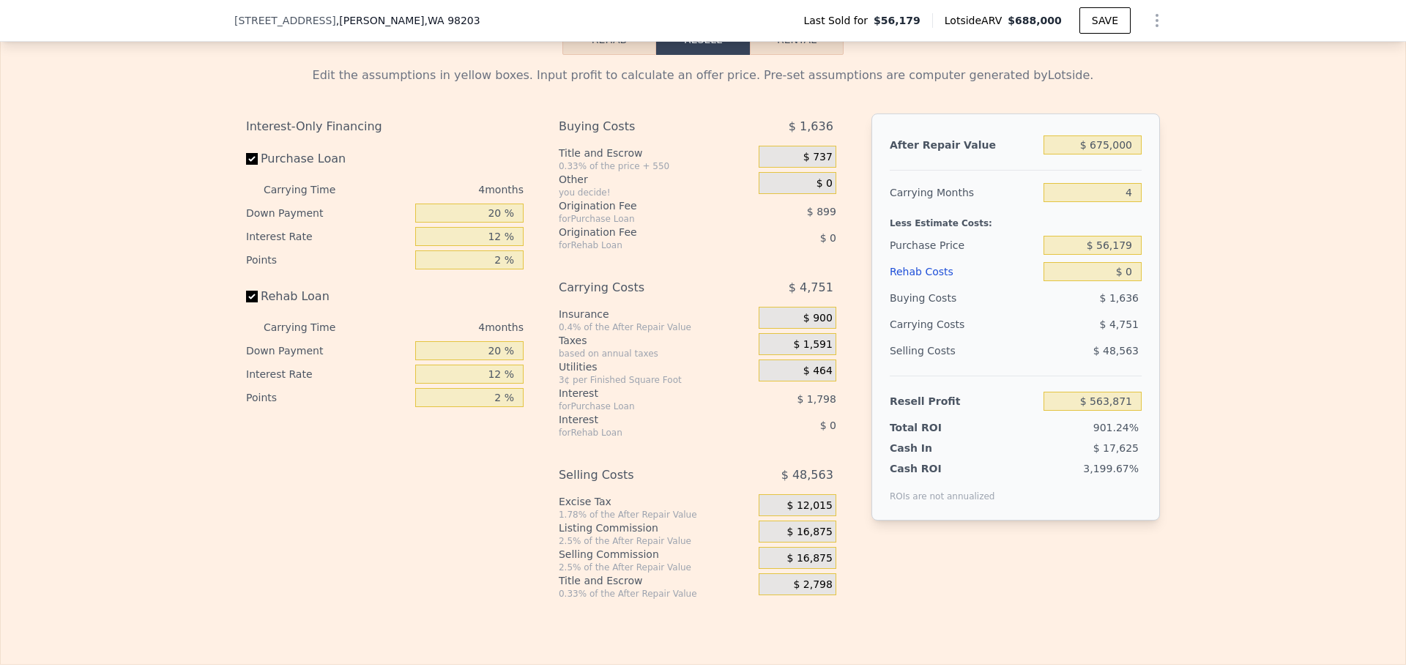
click at [1132, 229] on div "Less Estimate Costs:" at bounding box center [1016, 219] width 252 height 26
drag, startPoint x: 1130, startPoint y: 248, endPoint x: 1051, endPoint y: 248, distance: 79.1
click at [1058, 245] on input "$ 56,179" at bounding box center [1093, 245] width 98 height 19
type input "$ 450,000"
click at [1133, 275] on input "$ 0" at bounding box center [1093, 271] width 98 height 19
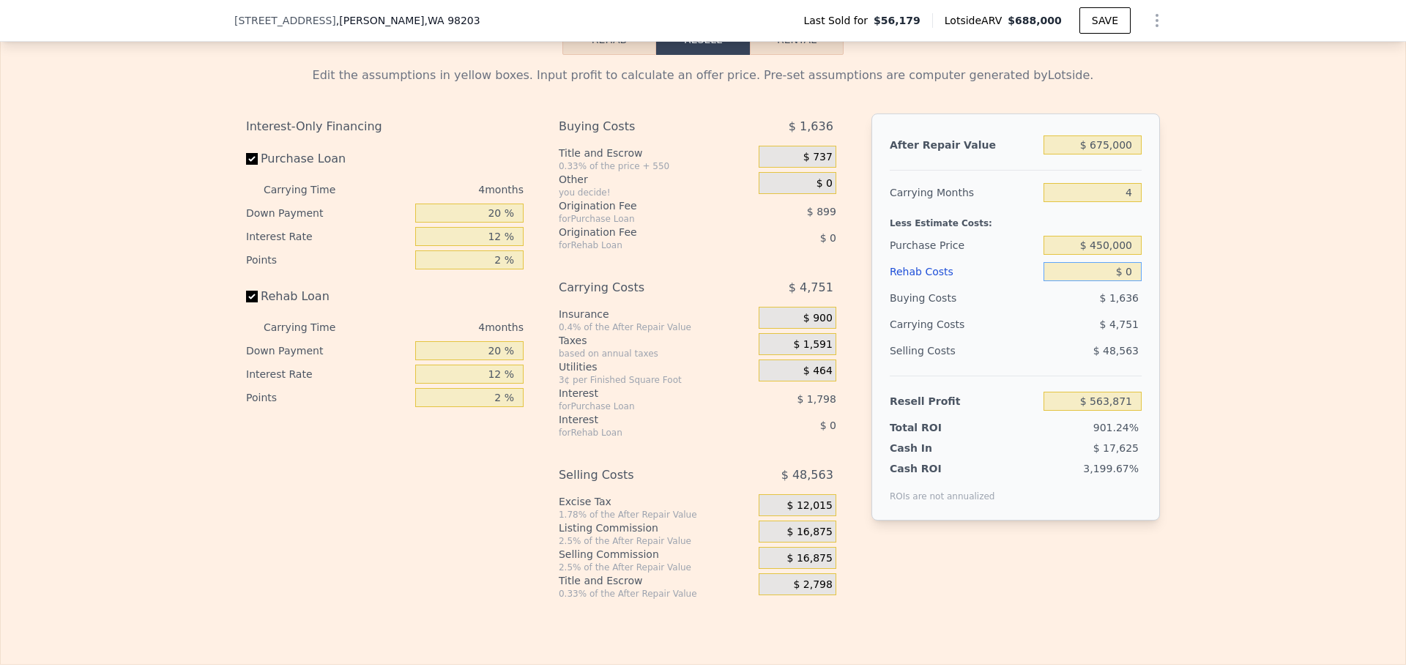
type input "$ 149,833"
type input "$ 1"
type input "$ 149,832"
type input "$ 10"
type input "$ 149,823"
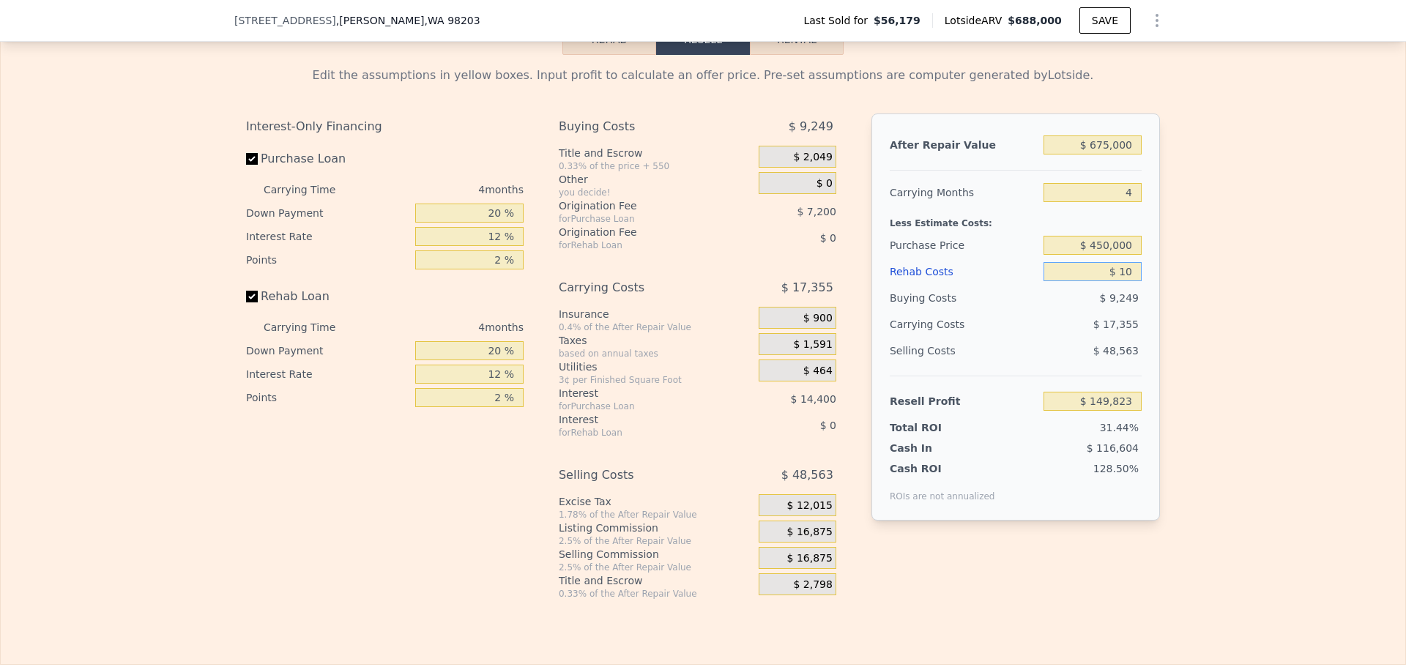
type input "$ 100"
type input "$ 149,727"
type input "$ 1,000"
type input "$ 148,785"
type input "$ 10,000"
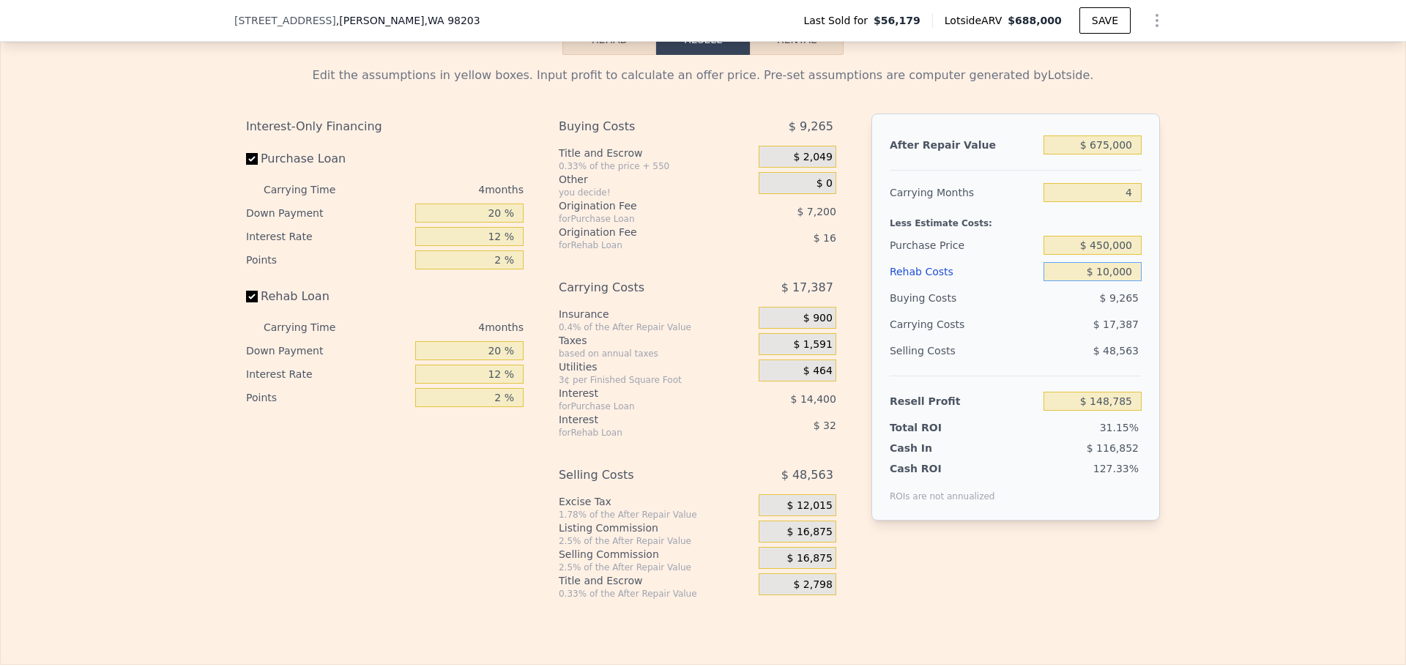
type input "$ 139,353"
type input "$ 100,000"
type input "$ 45,033"
type input "$ 100,000"
click at [1036, 336] on div "$ 20,555" at bounding box center [1064, 324] width 155 height 26
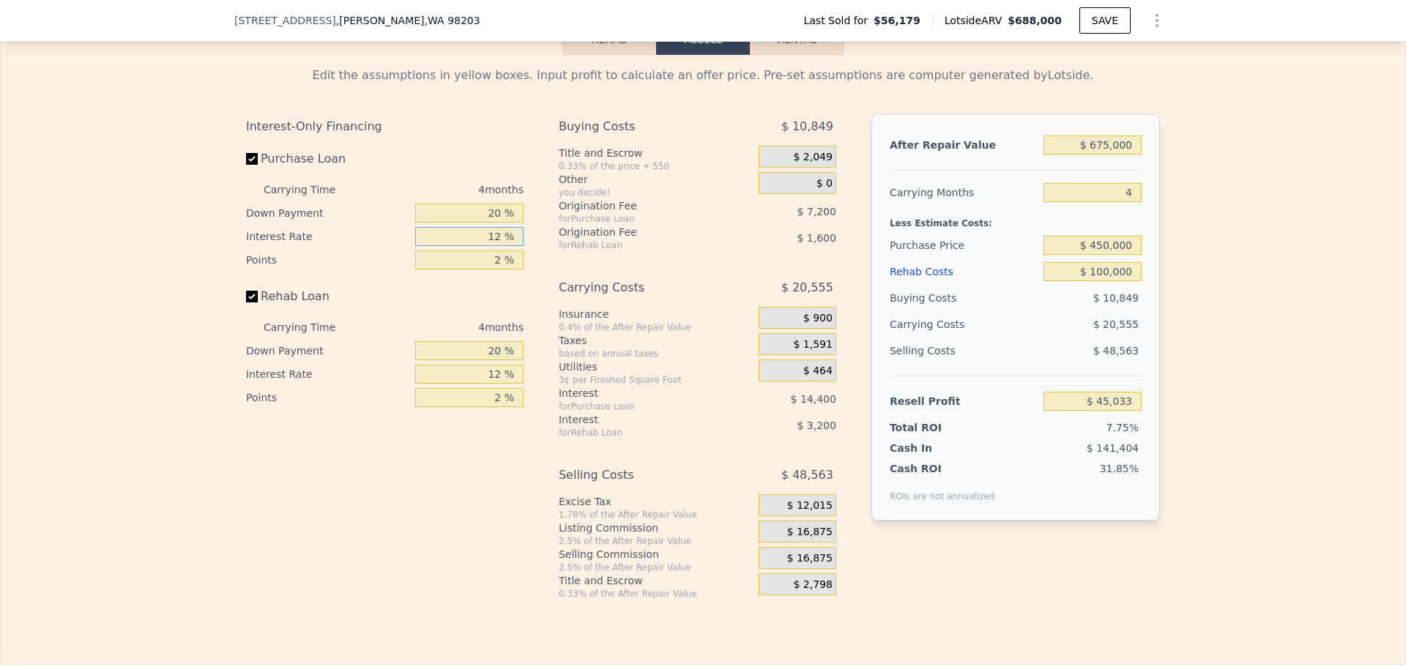
drag, startPoint x: 499, startPoint y: 242, endPoint x: 485, endPoint y: 242, distance: 13.9
click at [486, 242] on input "12 %" at bounding box center [469, 236] width 108 height 19
type input "10 %"
type input "$ 47,433"
type input "10 %"
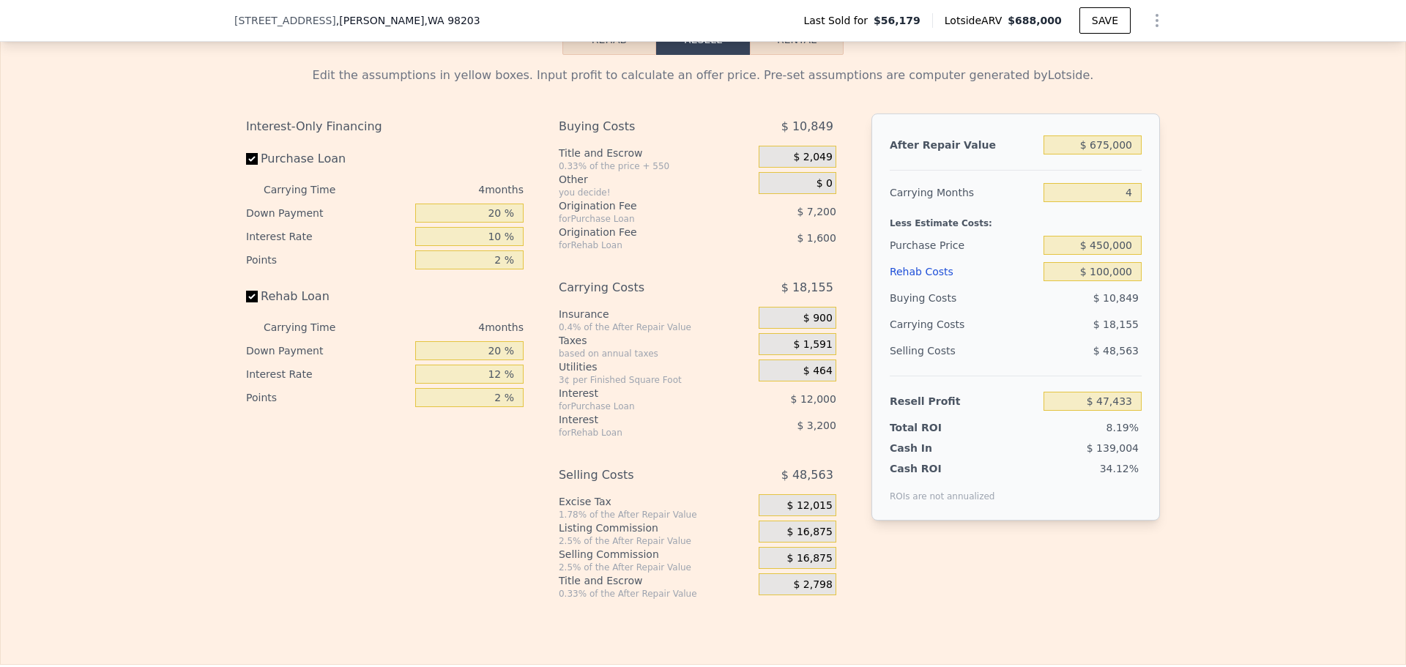
click at [505, 295] on div "Rehab Loan" at bounding box center [385, 299] width 278 height 32
click at [494, 380] on input "12 %" at bounding box center [469, 374] width 108 height 19
click at [494, 379] on input "12 %" at bounding box center [469, 374] width 108 height 19
type input "10 %"
type input "$ 47,965"
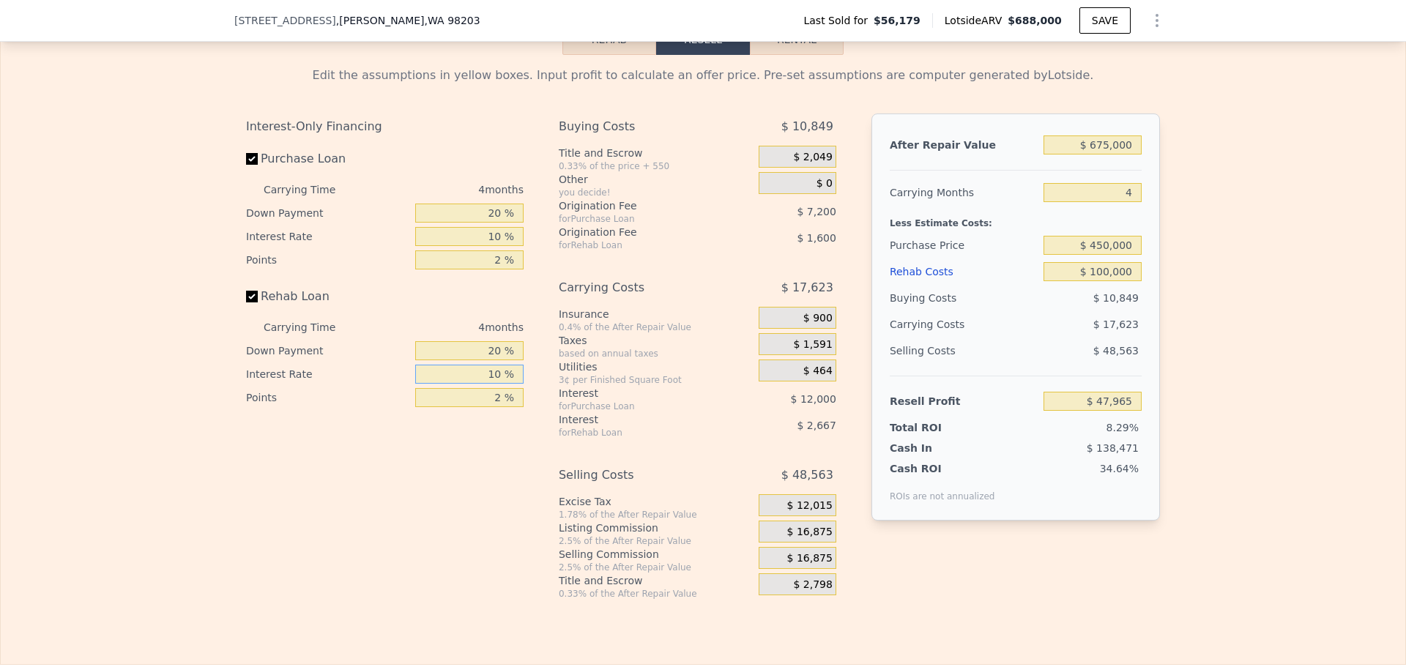
type input "10 %"
click at [534, 489] on div "Interest-Only Financing Purchase Loan Carrying Time 4 months Down Payment 20 % …" at bounding box center [703, 357] width 914 height 486
drag, startPoint x: 1132, startPoint y: 250, endPoint x: 1013, endPoint y: 226, distance: 121.7
click at [1013, 226] on div "After Repair Value $ 675,000 Carrying Months 4 Less Estimate Costs: Purchase Pr…" at bounding box center [1016, 317] width 289 height 407
type input "$ 440,000"
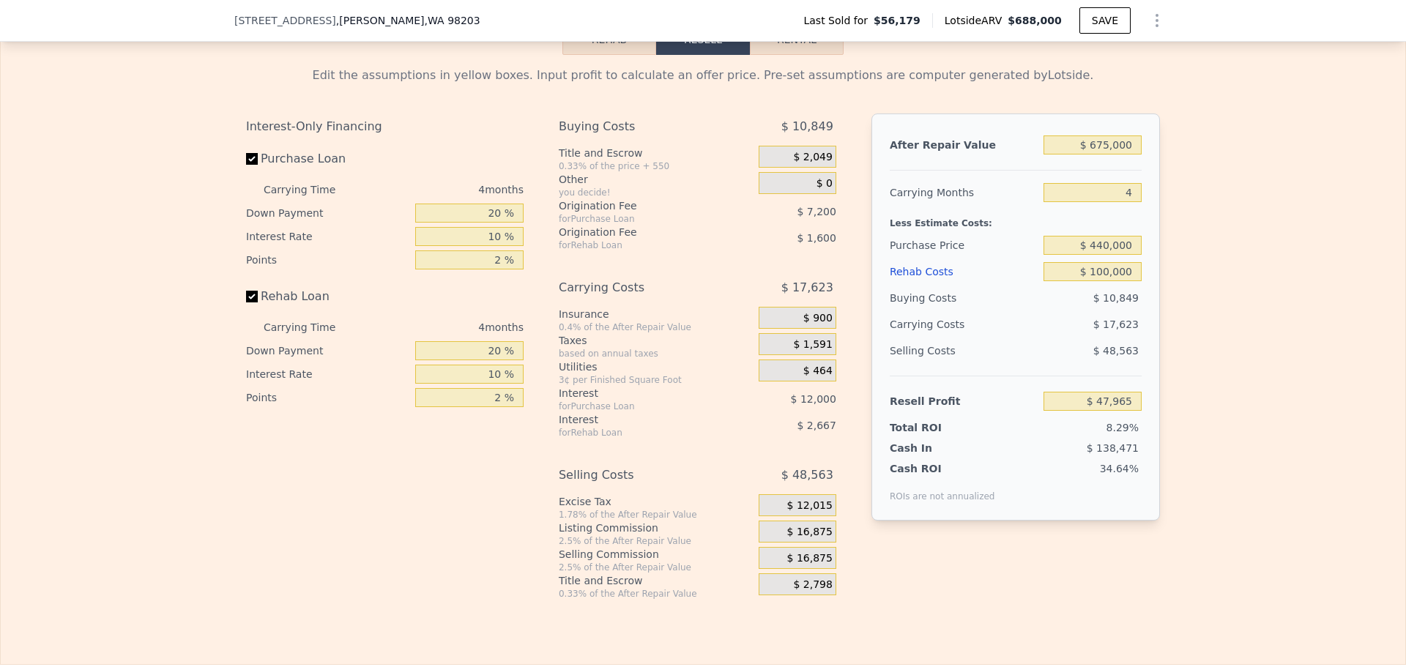
type input "$ 58,427"
click at [1074, 232] on div "Less Estimate Costs:" at bounding box center [1016, 219] width 252 height 26
type input "$ 688,000"
type input "$ 0"
type input "$ 575,930"
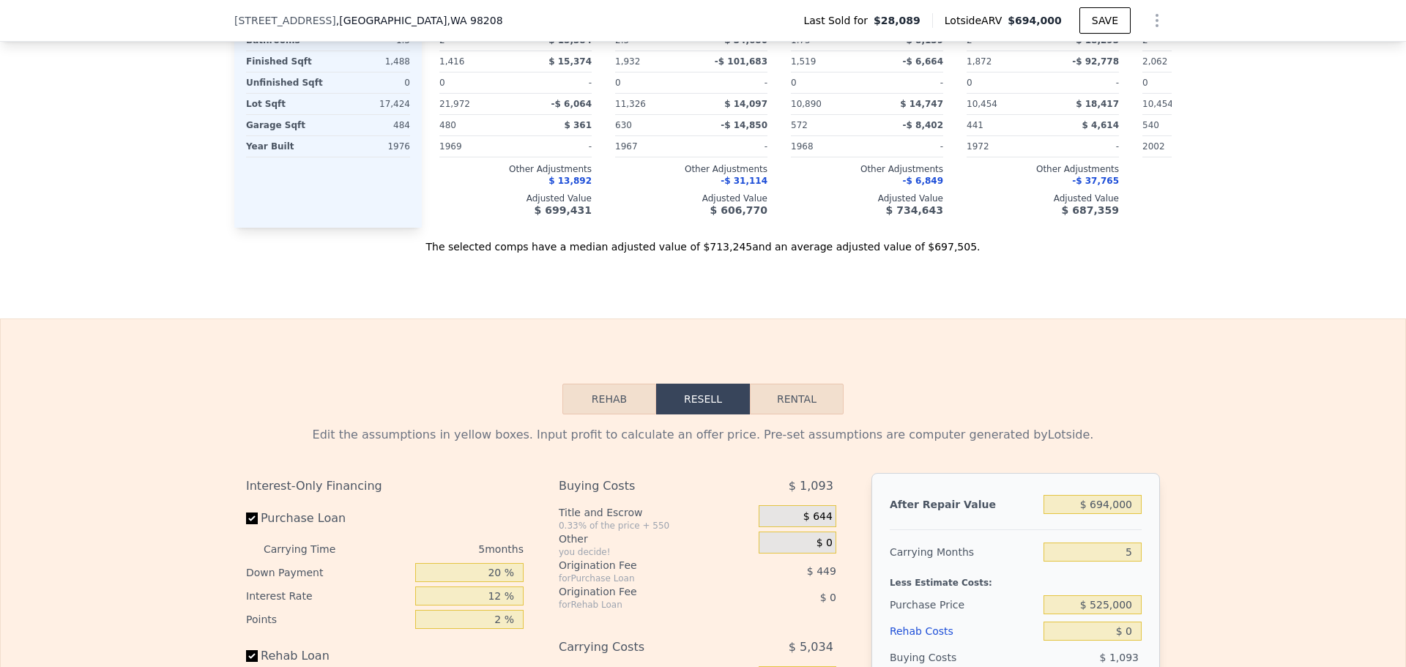
scroll to position [1533, 0]
